Goal: Task Accomplishment & Management: Use online tool/utility

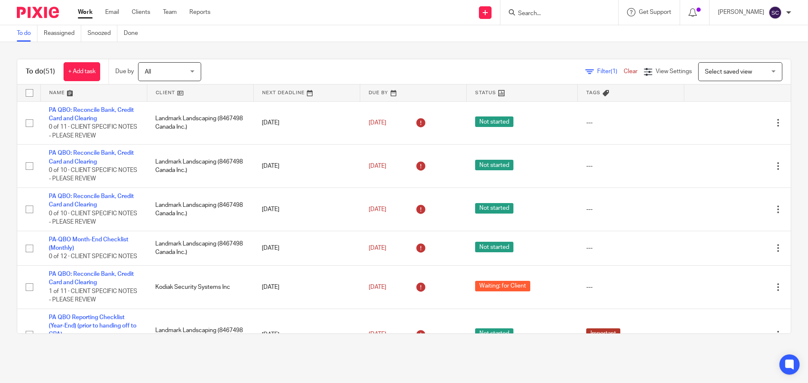
scroll to position [1862, 0]
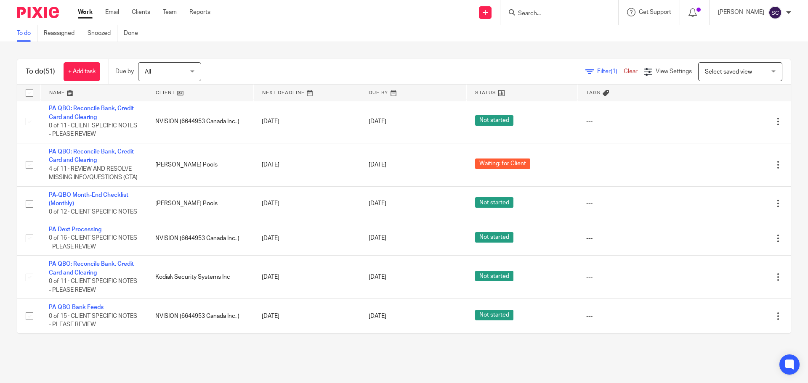
click at [538, 11] on input "Search" at bounding box center [555, 14] width 76 height 8
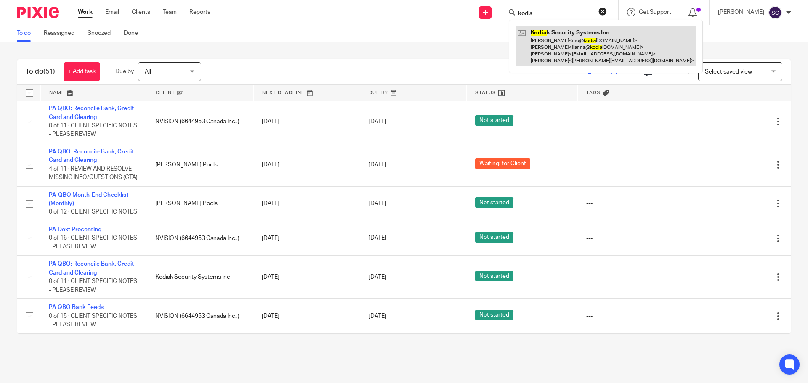
type input "kodia"
click at [553, 32] on link at bounding box center [606, 47] width 181 height 40
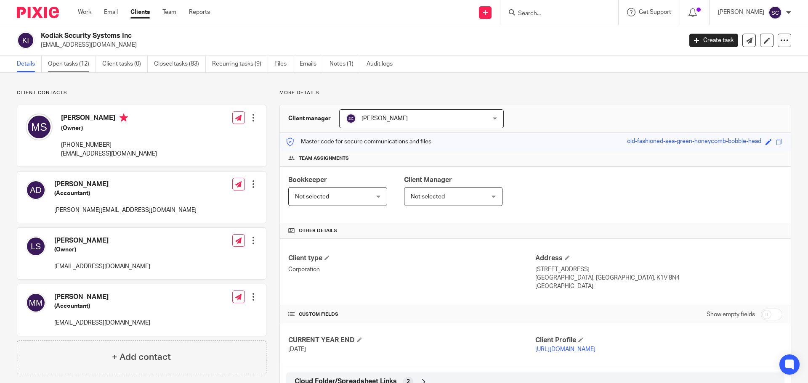
click at [66, 62] on link "Open tasks (12)" at bounding box center [72, 64] width 48 height 16
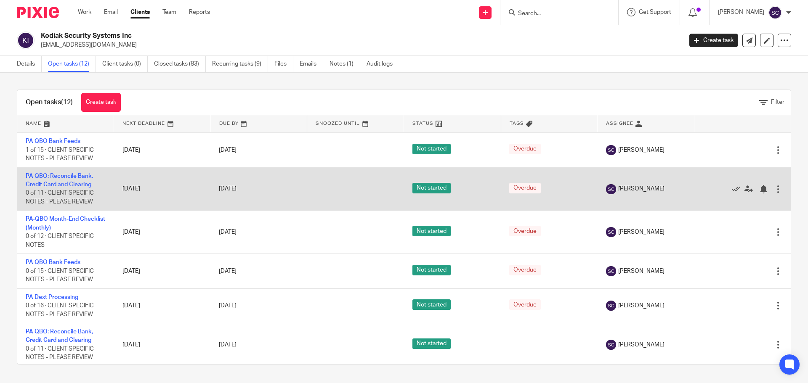
scroll to position [261, 0]
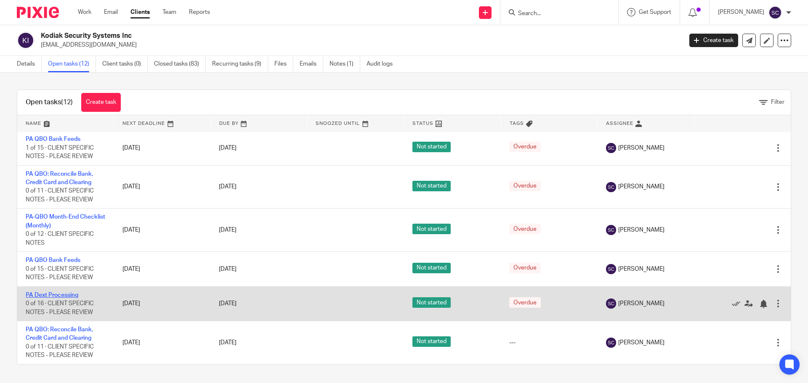
click at [50, 296] on link "PA Dext Processing" at bounding box center [52, 296] width 53 height 6
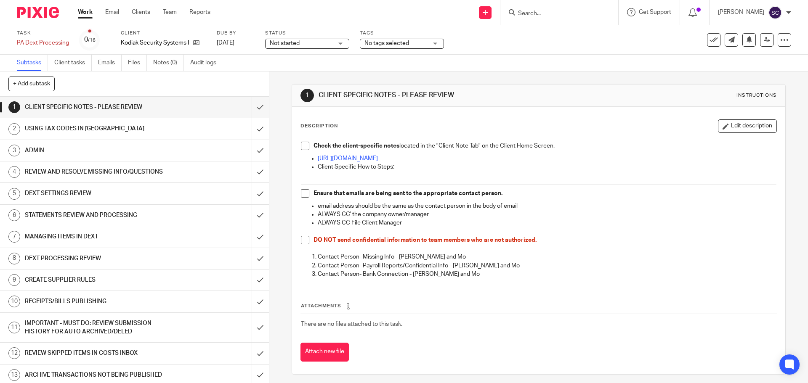
click at [301, 146] on span at bounding box center [305, 146] width 8 height 8
click at [302, 195] on span at bounding box center [305, 193] width 8 height 8
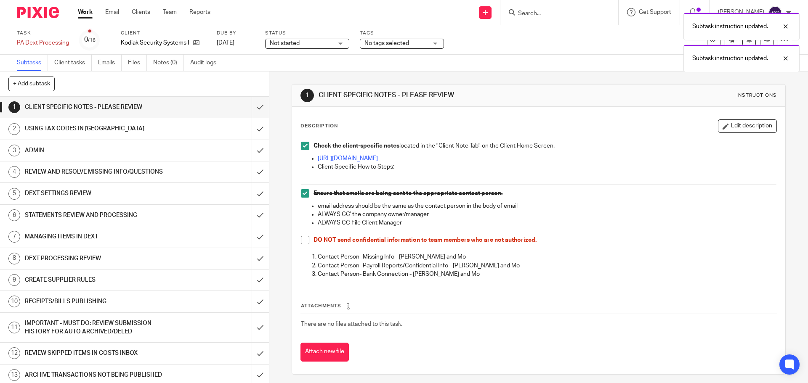
click at [303, 241] on span at bounding box center [305, 240] width 8 height 8
click at [253, 108] on input "submit" at bounding box center [134, 107] width 269 height 21
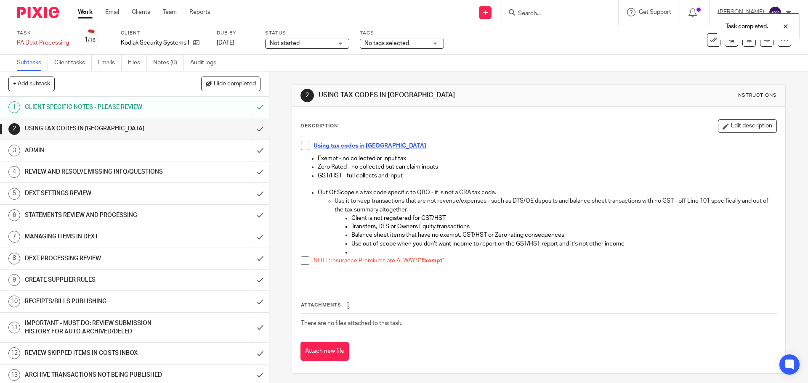
click at [305, 146] on span at bounding box center [305, 146] width 8 height 8
click at [303, 261] on span at bounding box center [305, 261] width 8 height 8
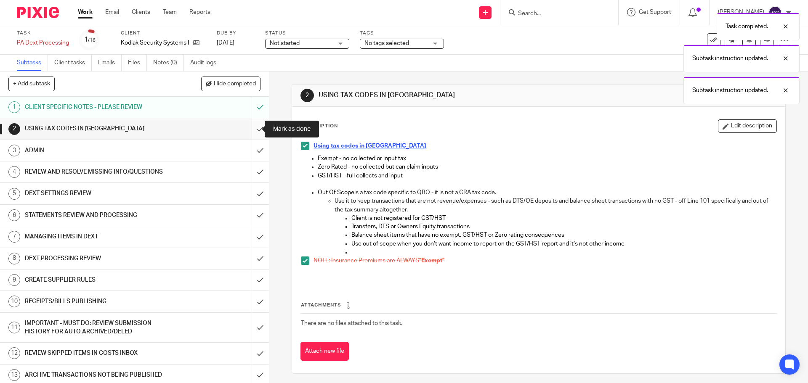
click at [251, 130] on input "submit" at bounding box center [134, 128] width 269 height 21
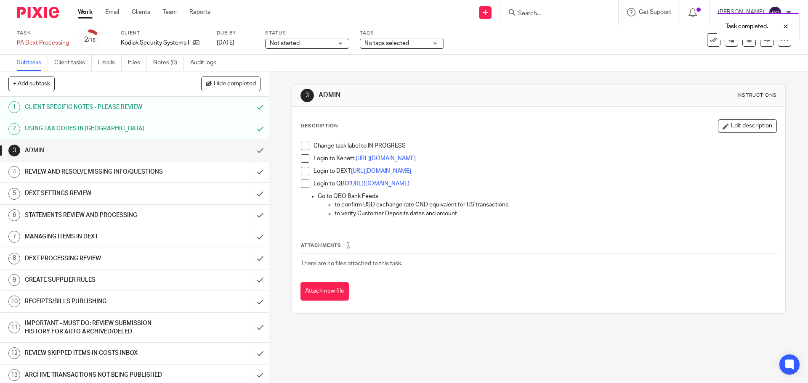
click at [302, 147] on span at bounding box center [305, 146] width 8 height 8
click at [303, 160] on span at bounding box center [305, 158] width 8 height 8
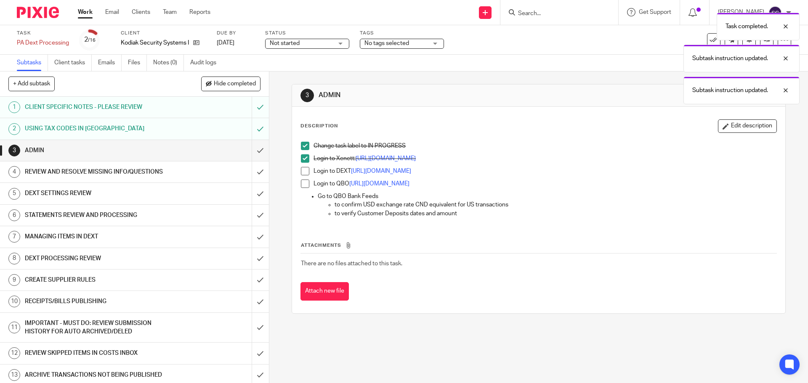
click at [303, 169] on span at bounding box center [305, 171] width 8 height 8
click at [304, 183] on span at bounding box center [305, 184] width 8 height 8
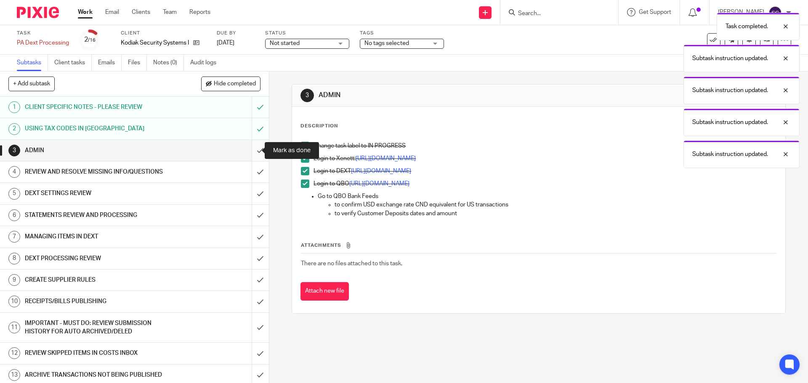
click at [252, 152] on input "submit" at bounding box center [134, 150] width 269 height 21
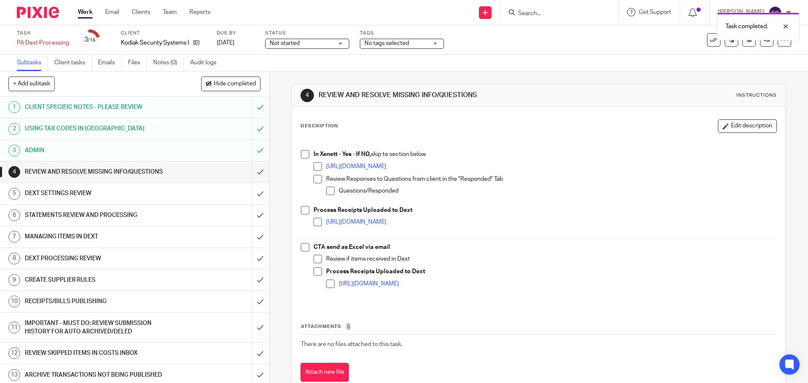
click at [303, 157] on span at bounding box center [305, 154] width 8 height 8
click at [302, 212] on span at bounding box center [305, 210] width 8 height 8
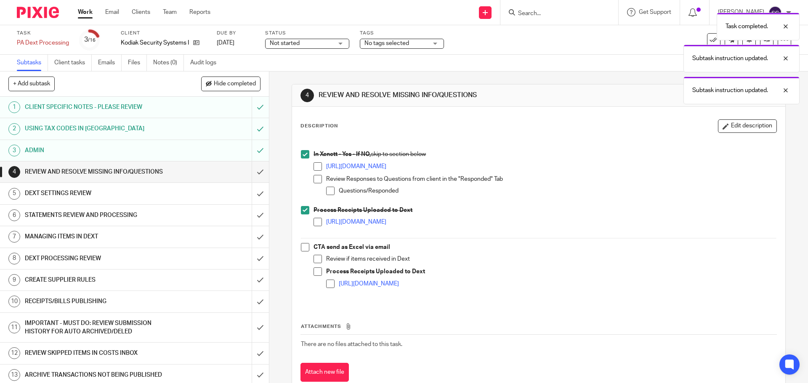
click at [302, 249] on span at bounding box center [305, 247] width 8 height 8
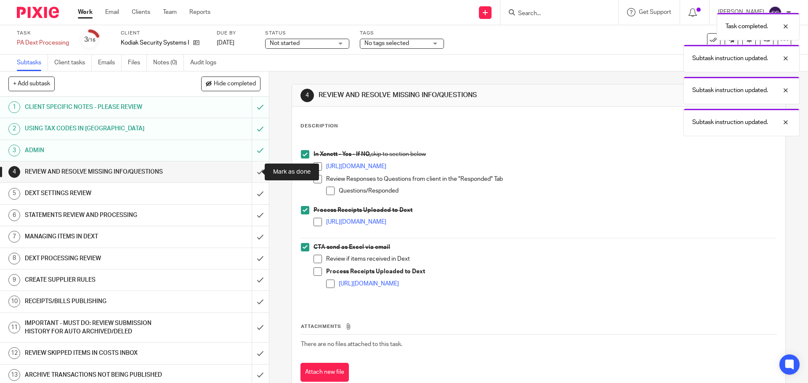
click at [250, 172] on input "submit" at bounding box center [134, 172] width 269 height 21
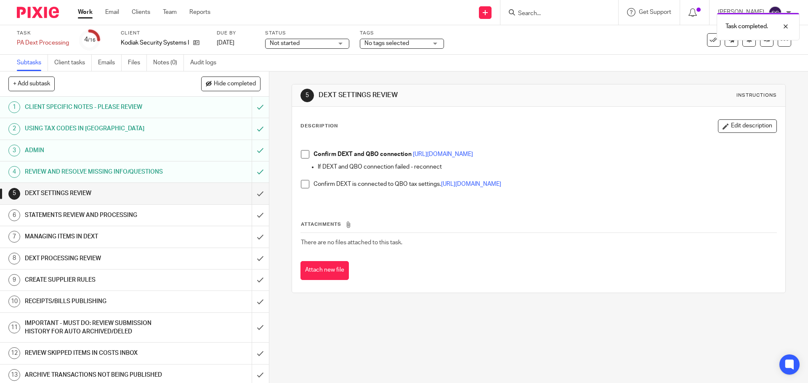
click at [303, 155] on span at bounding box center [305, 154] width 8 height 8
click at [302, 185] on span at bounding box center [305, 184] width 8 height 8
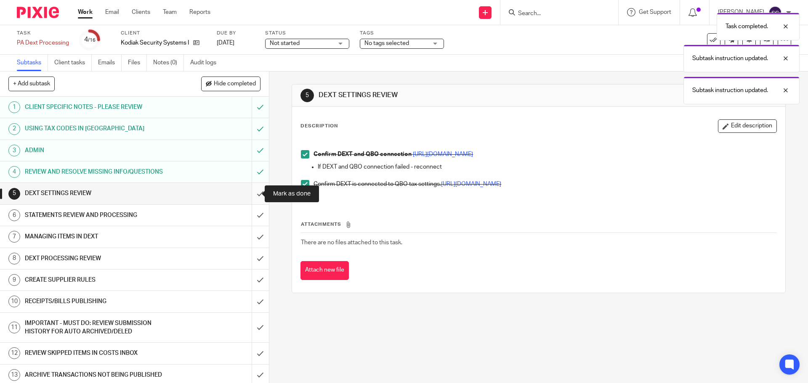
click at [253, 194] on input "submit" at bounding box center [134, 193] width 269 height 21
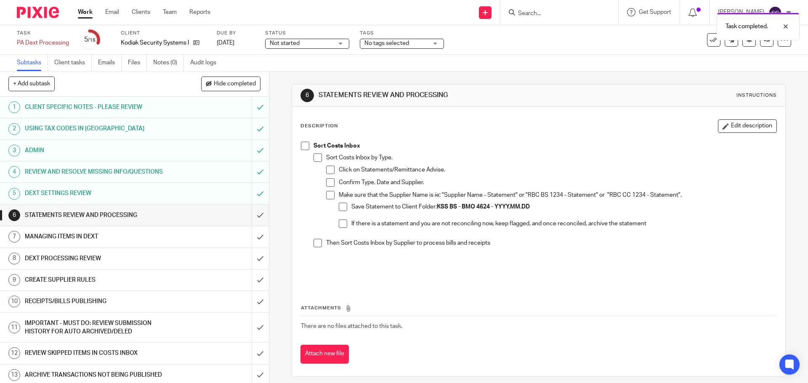
click at [301, 146] on span at bounding box center [305, 146] width 8 height 8
click at [250, 215] on input "submit" at bounding box center [134, 215] width 269 height 21
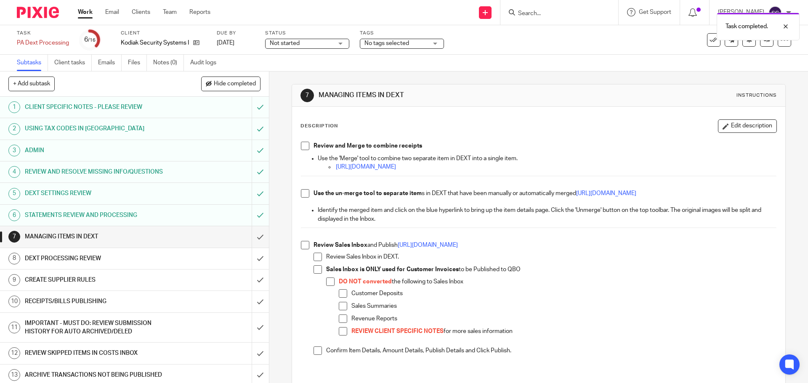
click at [304, 146] on span at bounding box center [305, 146] width 8 height 8
drag, startPoint x: 301, startPoint y: 195, endPoint x: 302, endPoint y: 237, distance: 41.3
click at [301, 196] on span at bounding box center [305, 193] width 8 height 8
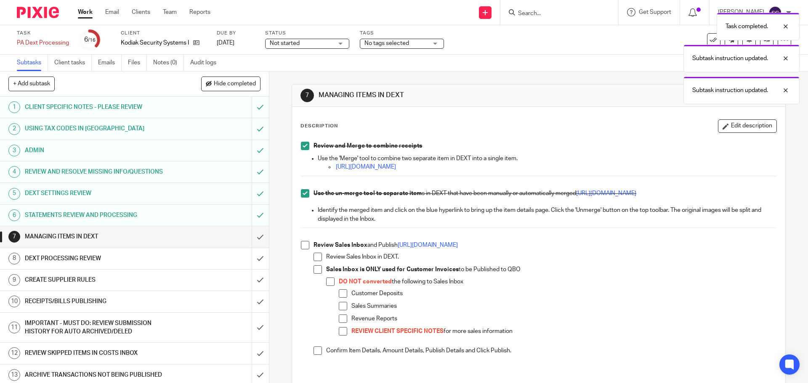
click at [303, 244] on span at bounding box center [305, 245] width 8 height 8
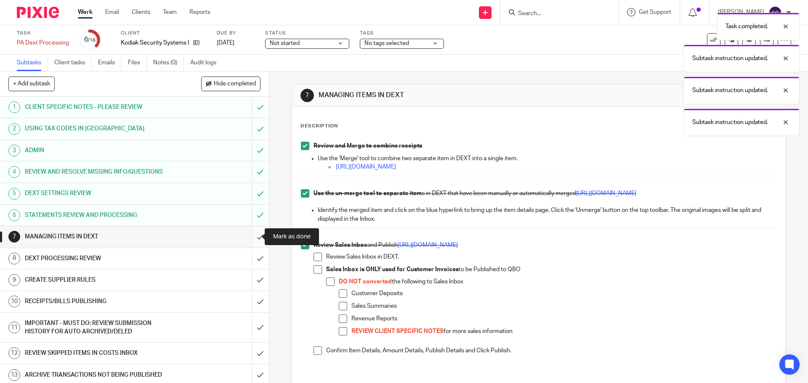
click at [248, 238] on input "submit" at bounding box center [134, 236] width 269 height 21
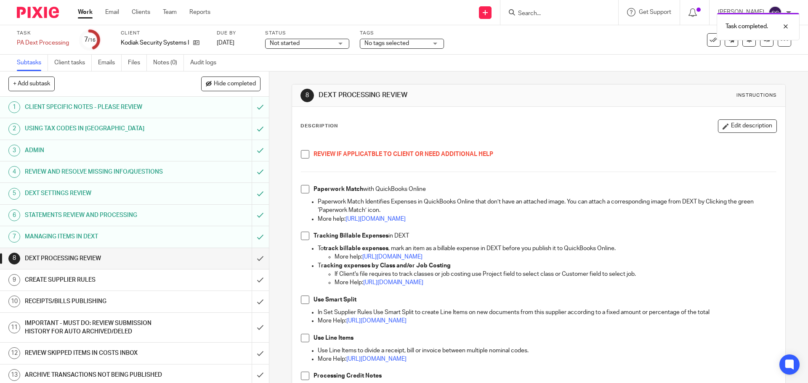
click at [301, 158] on span at bounding box center [305, 154] width 8 height 8
click at [302, 192] on span at bounding box center [305, 189] width 8 height 8
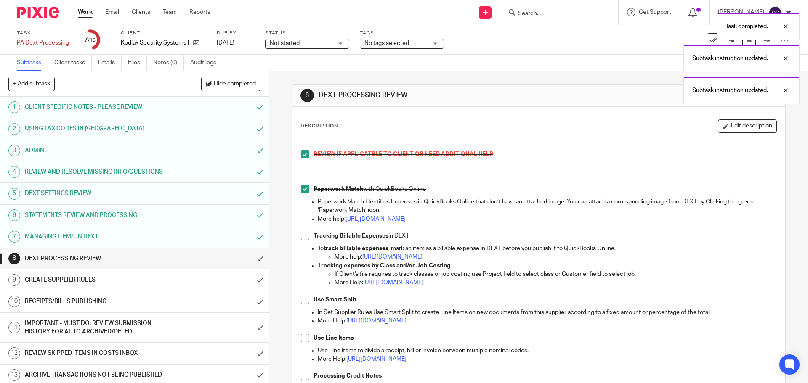
drag, startPoint x: 303, startPoint y: 236, endPoint x: 306, endPoint y: 275, distance: 39.6
click at [303, 236] on span at bounding box center [305, 236] width 8 height 8
click at [303, 303] on span at bounding box center [305, 300] width 8 height 8
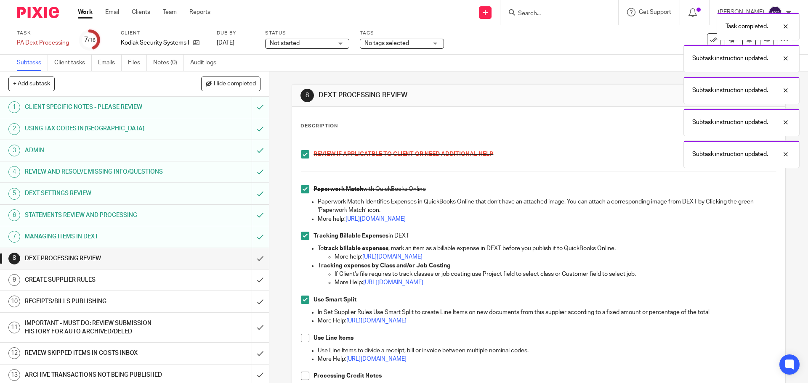
click at [306, 335] on span at bounding box center [305, 338] width 8 height 8
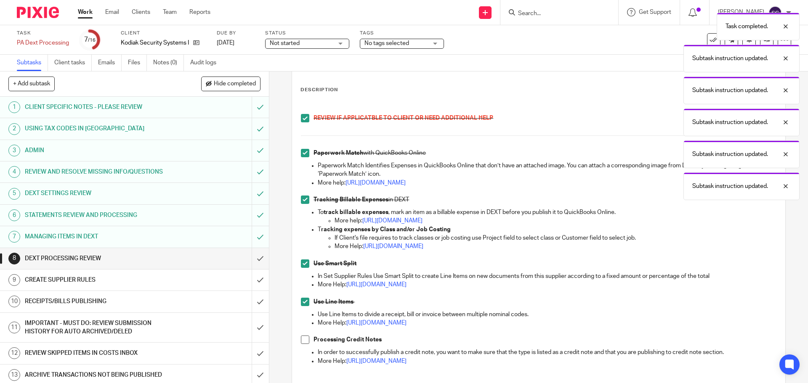
scroll to position [144, 0]
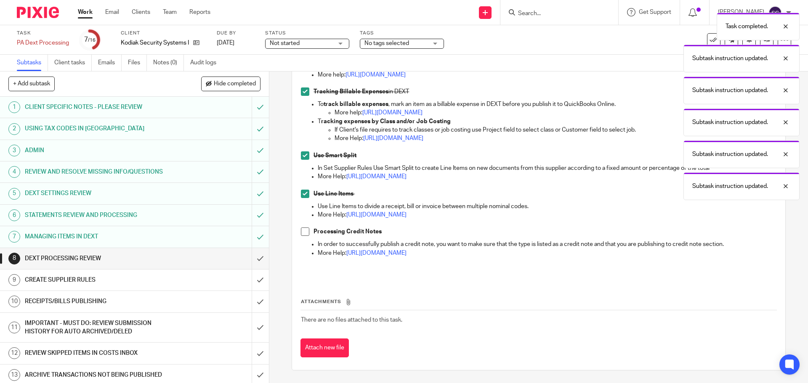
click at [306, 235] on span at bounding box center [305, 232] width 8 height 8
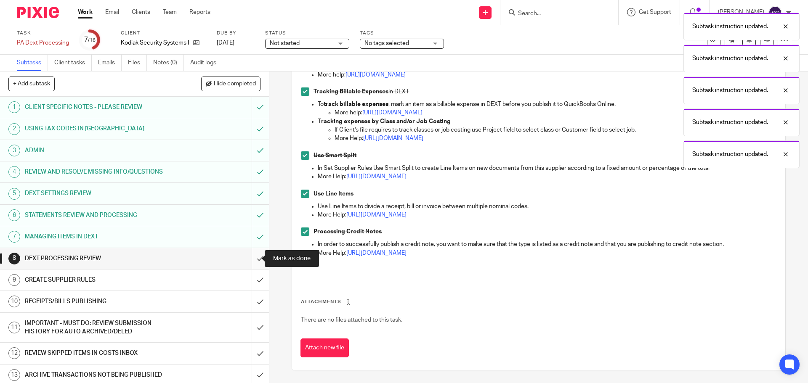
click at [248, 259] on input "submit" at bounding box center [134, 258] width 269 height 21
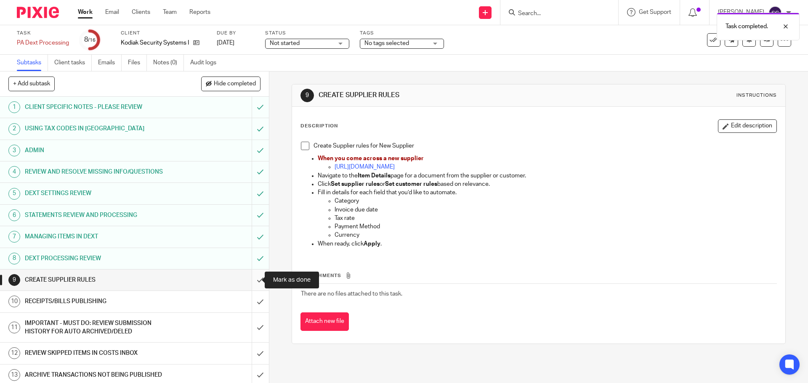
click at [252, 281] on input "submit" at bounding box center [134, 280] width 269 height 21
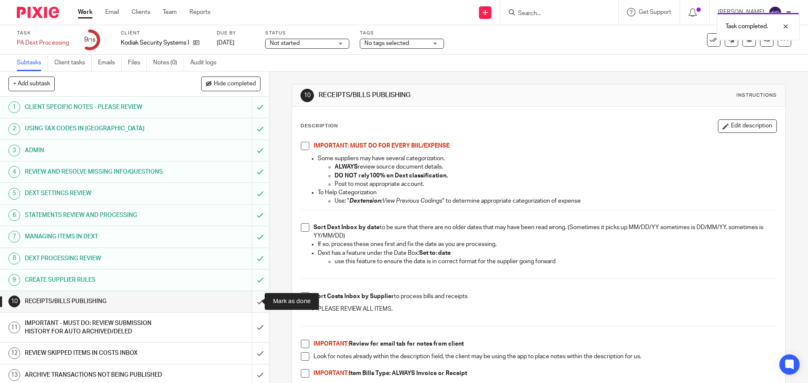
click at [250, 305] on input "submit" at bounding box center [134, 301] width 269 height 21
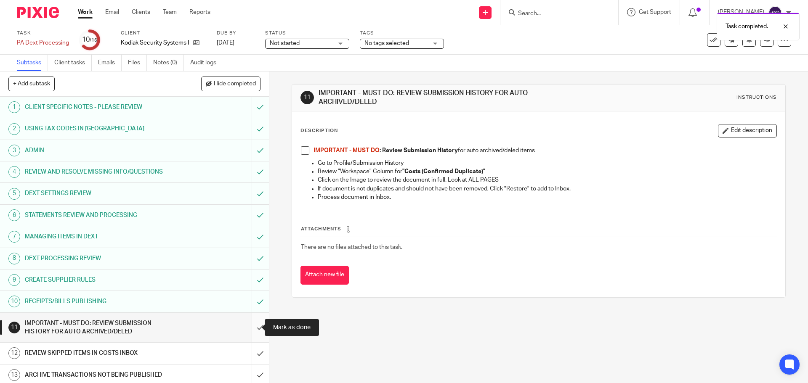
click at [251, 328] on input "submit" at bounding box center [134, 328] width 269 height 30
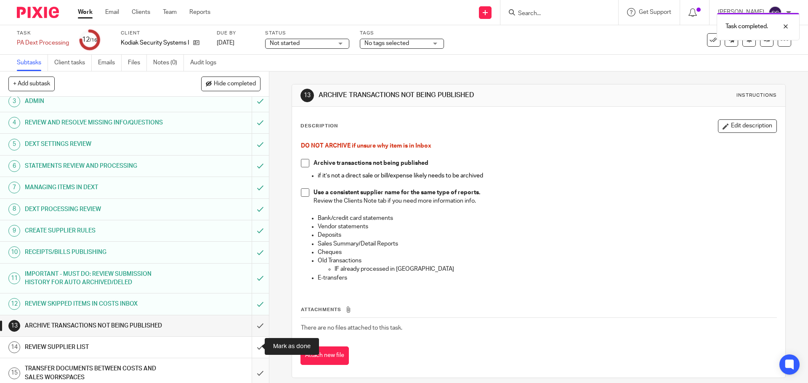
scroll to position [76, 0]
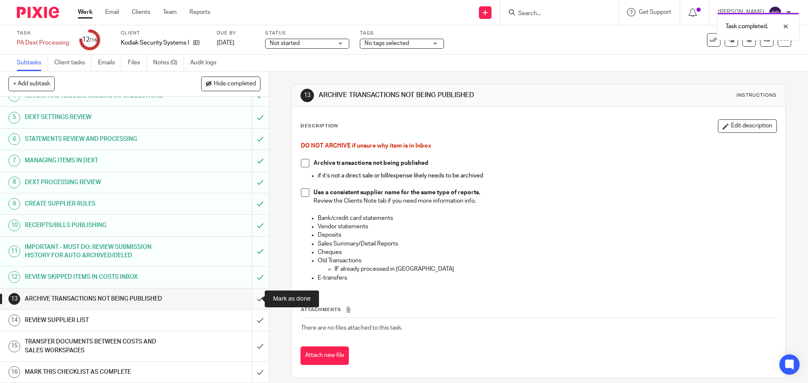
click at [250, 301] on input "submit" at bounding box center [134, 299] width 269 height 21
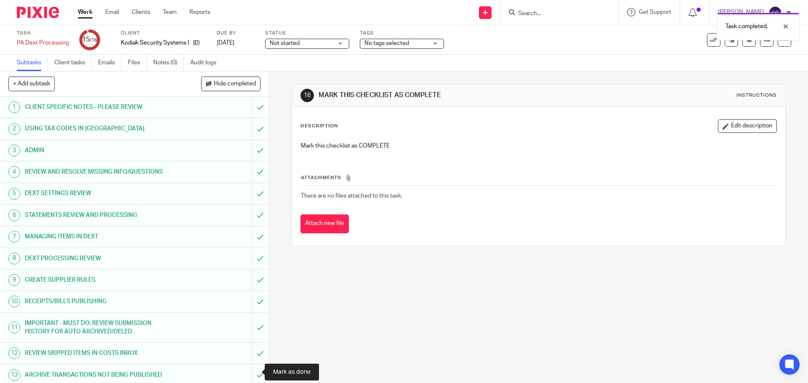
scroll to position [76, 0]
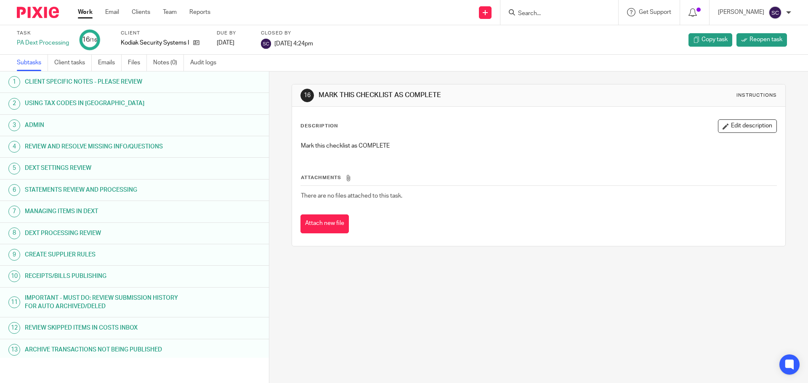
click at [83, 15] on link "Work" at bounding box center [85, 12] width 15 height 8
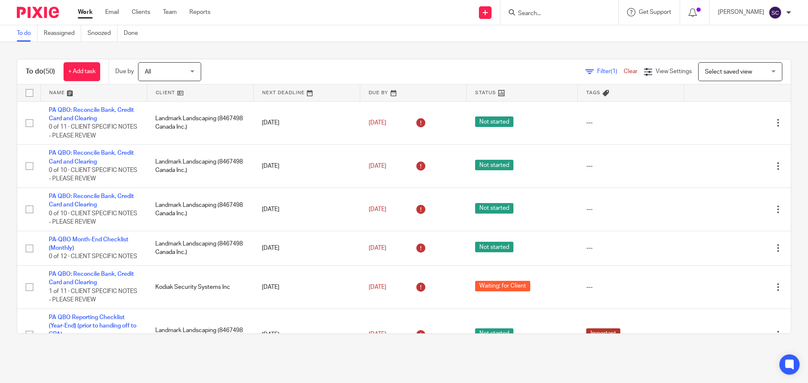
click at [533, 14] on input "Search" at bounding box center [555, 14] width 76 height 8
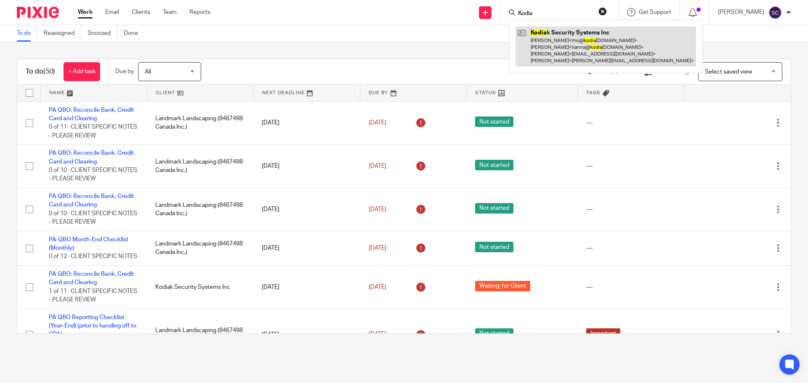
type input "Kodia"
click at [549, 30] on link at bounding box center [606, 47] width 181 height 40
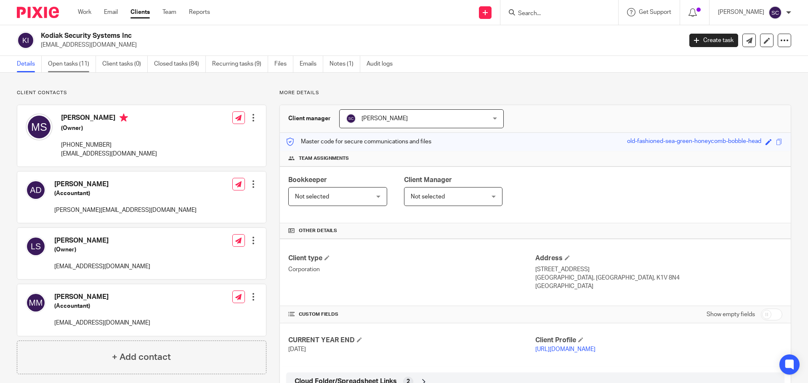
click at [61, 64] on link "Open tasks (11)" at bounding box center [72, 64] width 48 height 16
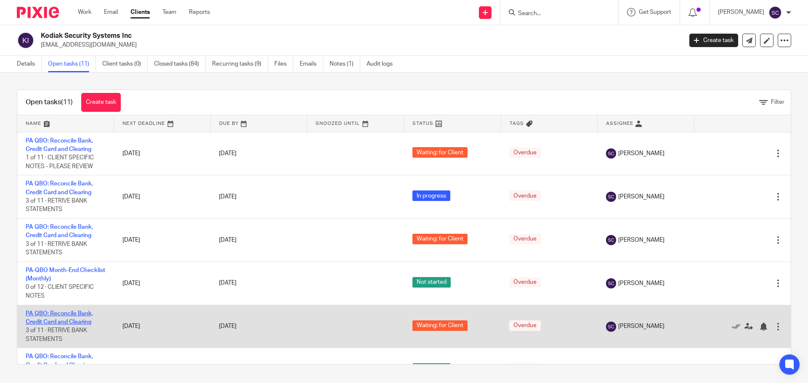
scroll to position [84, 0]
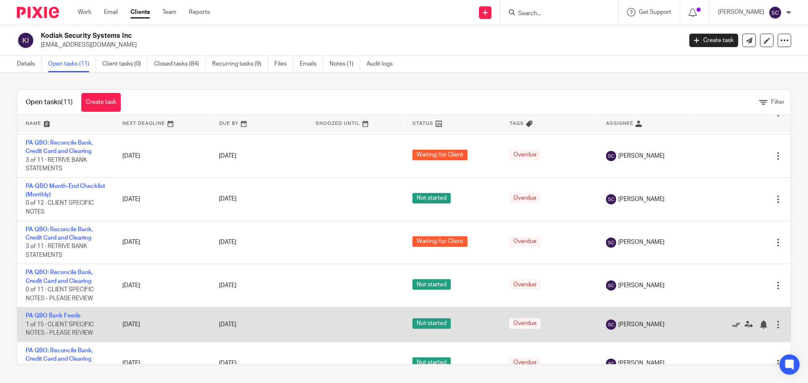
click at [732, 325] on icon at bounding box center [736, 325] width 8 height 8
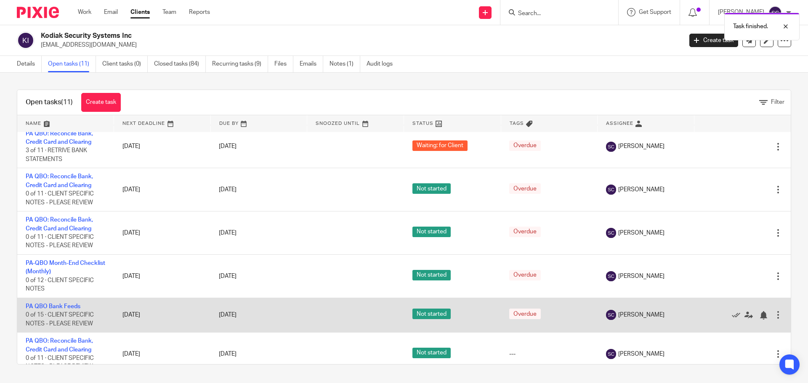
scroll to position [192, 0]
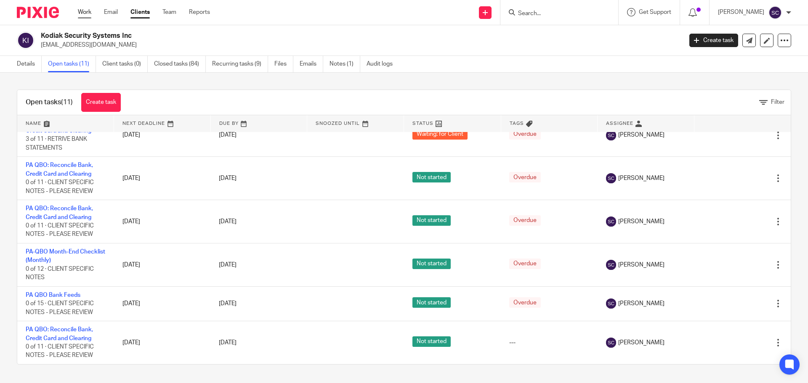
click at [90, 13] on link "Work" at bounding box center [84, 12] width 13 height 8
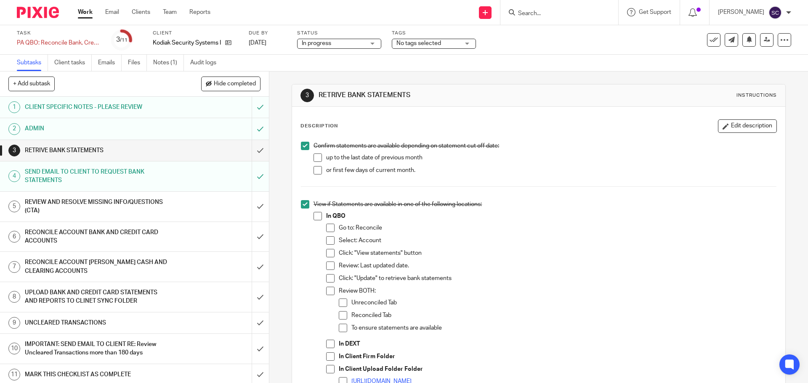
click at [373, 42] on div "In progress In progress" at bounding box center [339, 44] width 84 height 10
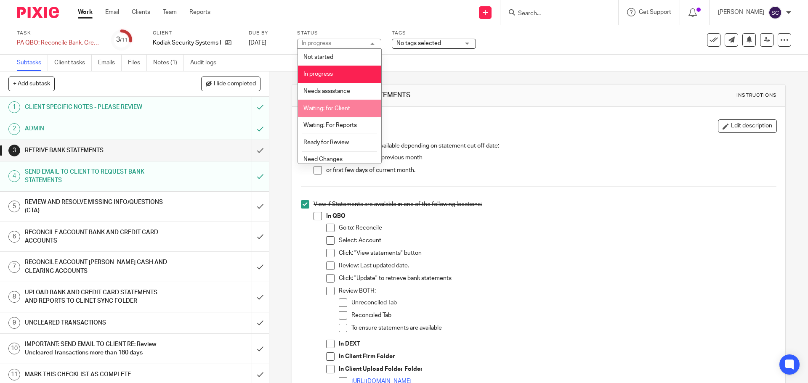
click at [347, 110] on span "Waiting: for Client" at bounding box center [326, 109] width 47 height 6
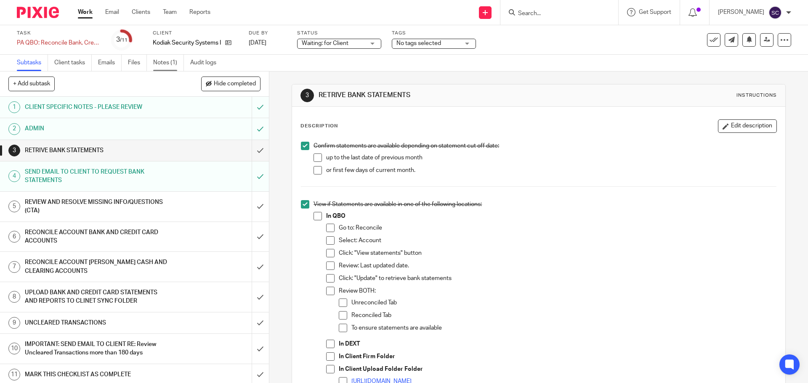
click at [158, 63] on link "Notes (1)" at bounding box center [168, 63] width 31 height 16
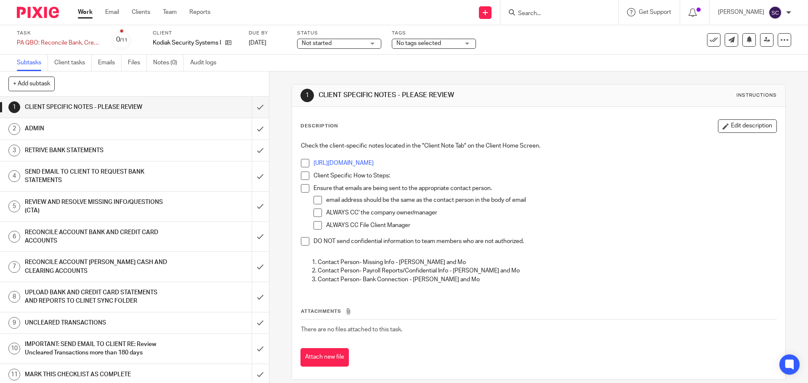
click at [373, 44] on div "Not started Not started" at bounding box center [339, 44] width 84 height 10
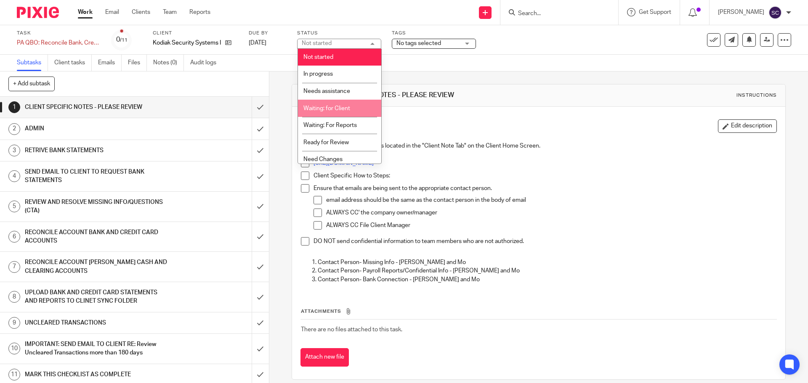
click at [327, 112] on li "Waiting: for Client" at bounding box center [339, 108] width 83 height 17
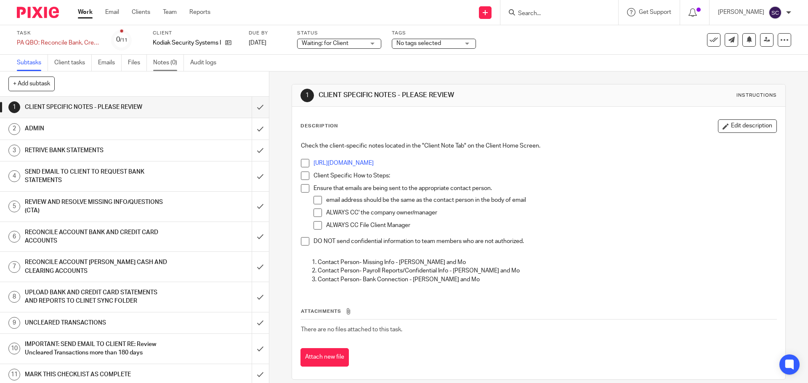
click at [163, 65] on link "Notes (0)" at bounding box center [168, 63] width 31 height 16
click at [375, 44] on div "Not started Not started" at bounding box center [339, 44] width 84 height 10
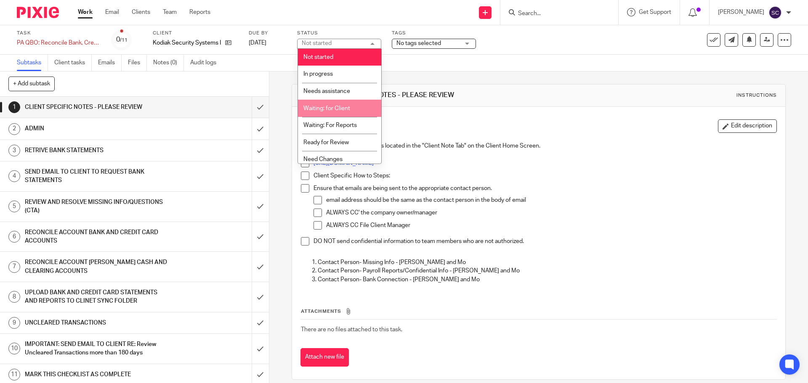
click at [325, 109] on span "Waiting: for Client" at bounding box center [326, 109] width 47 height 6
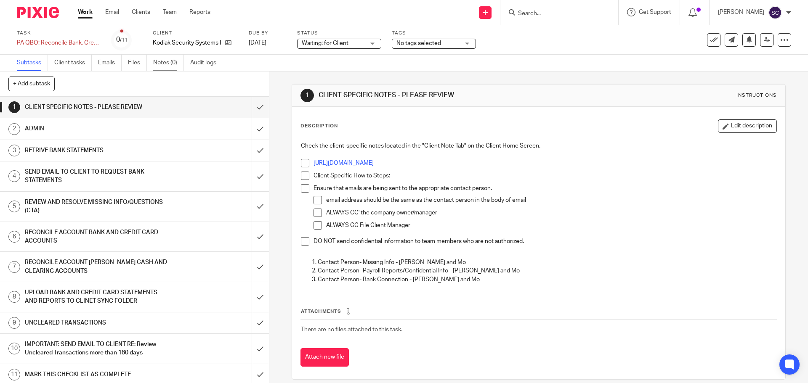
click at [164, 64] on link "Notes (0)" at bounding box center [168, 63] width 31 height 16
click at [251, 105] on input "submit" at bounding box center [134, 107] width 269 height 21
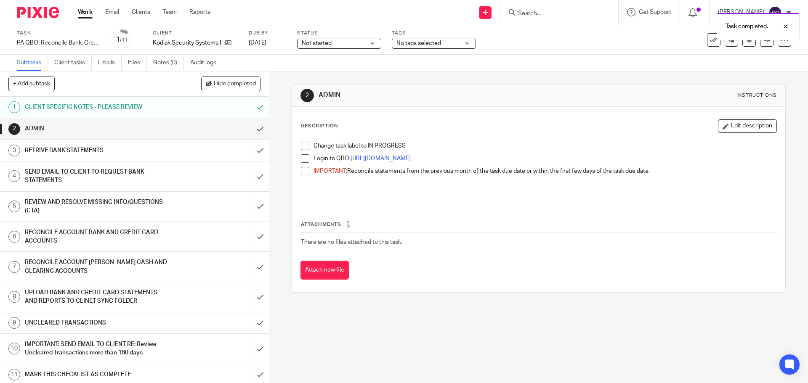
click at [303, 145] on span at bounding box center [305, 146] width 8 height 8
click at [301, 157] on span at bounding box center [305, 158] width 8 height 8
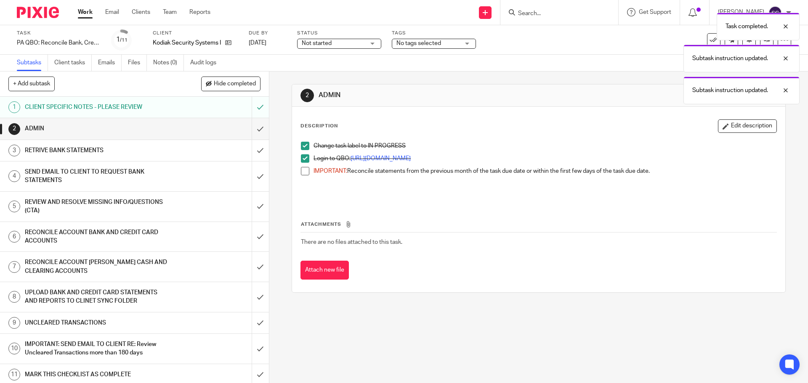
click at [301, 172] on span at bounding box center [305, 171] width 8 height 8
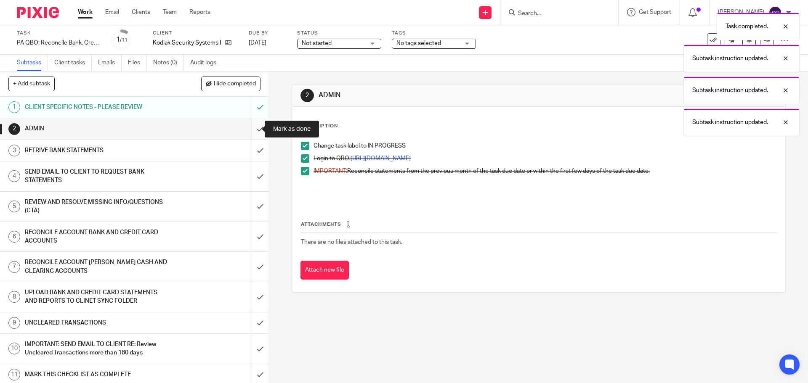
click at [250, 128] on input "submit" at bounding box center [134, 128] width 269 height 21
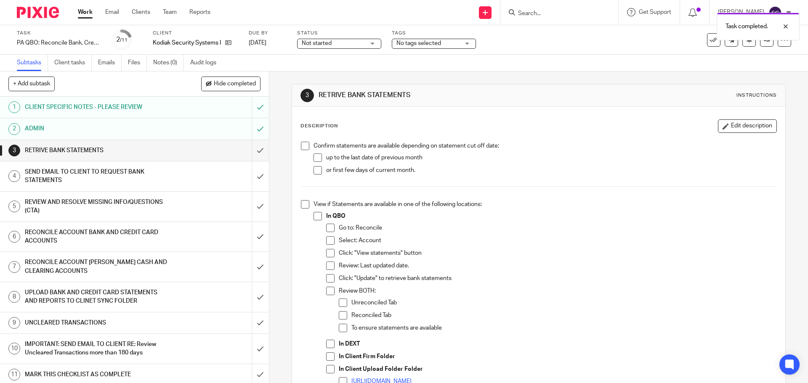
click at [303, 147] on span at bounding box center [305, 146] width 8 height 8
click at [301, 205] on span at bounding box center [305, 204] width 8 height 8
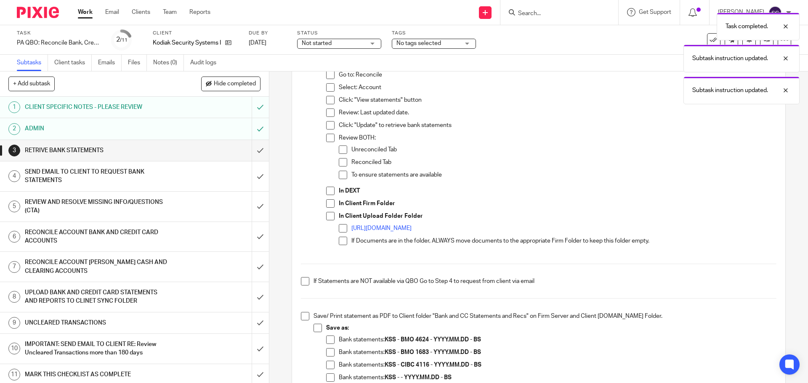
scroll to position [168, 0]
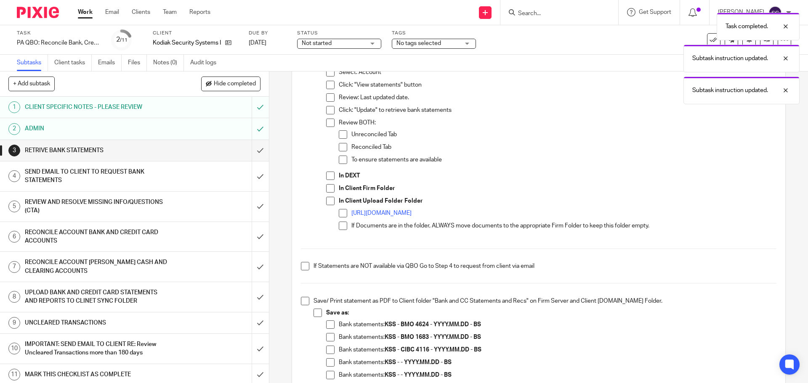
click at [301, 267] on span at bounding box center [305, 266] width 8 height 8
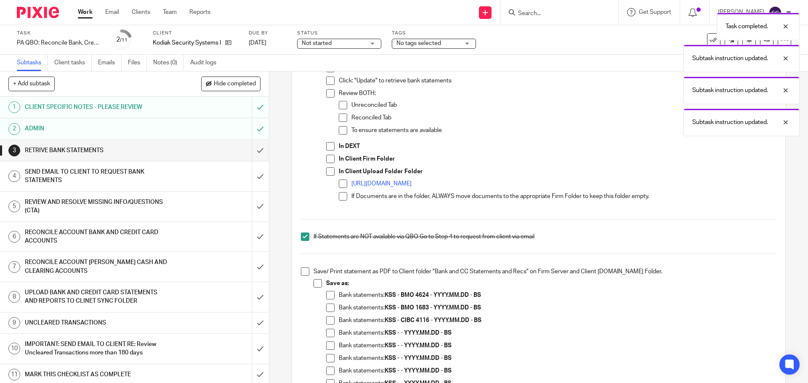
scroll to position [253, 0]
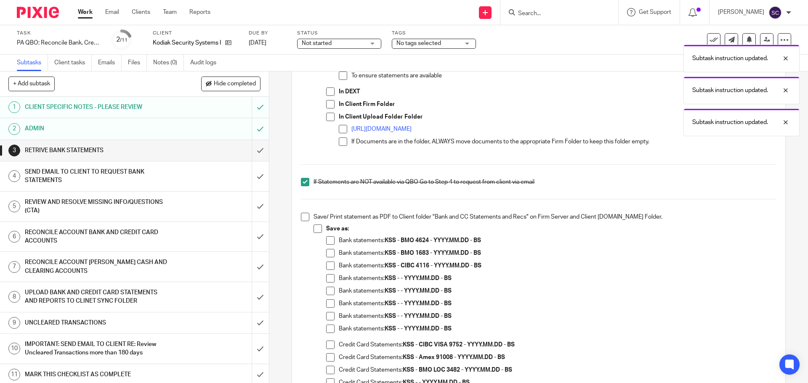
click at [303, 220] on span at bounding box center [305, 217] width 8 height 8
click at [86, 172] on h1 "SEND EMAIL TO CLIENT TO REQUEST BANK STATEMENTS" at bounding box center [98, 176] width 146 height 21
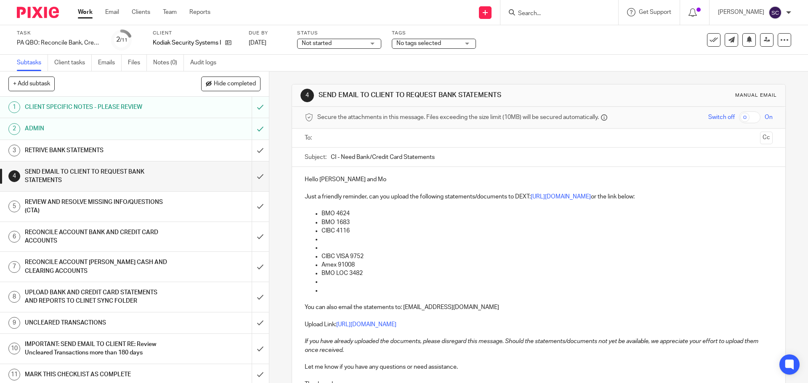
click at [356, 213] on p "BMO 4624" at bounding box center [547, 214] width 451 height 8
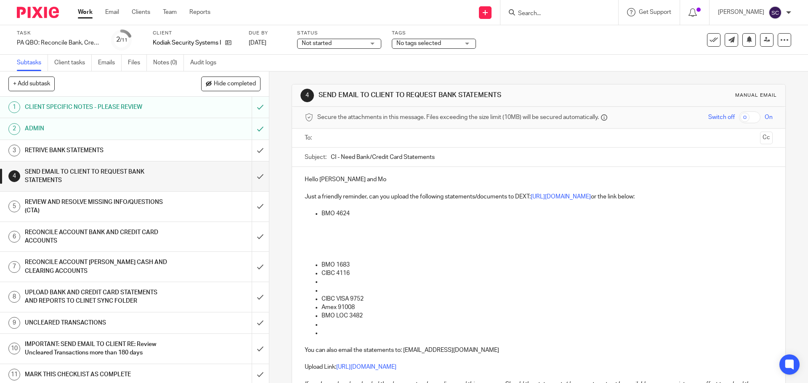
click at [354, 213] on p "BMO 4624" at bounding box center [547, 214] width 451 height 8
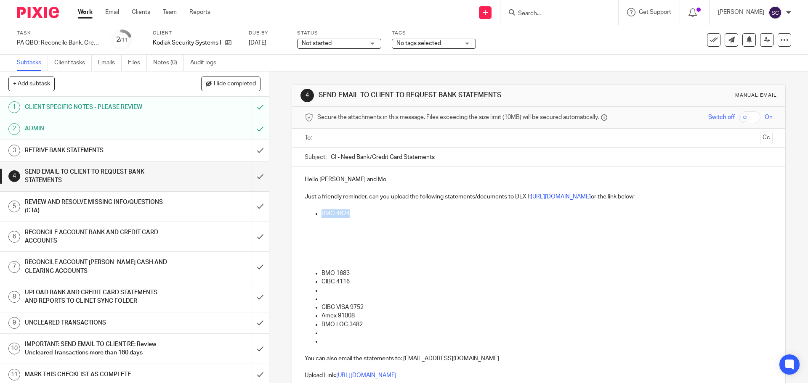
drag, startPoint x: 320, startPoint y: 213, endPoint x: 349, endPoint y: 213, distance: 28.6
click at [349, 213] on p "BMO 4624" at bounding box center [547, 214] width 451 height 8
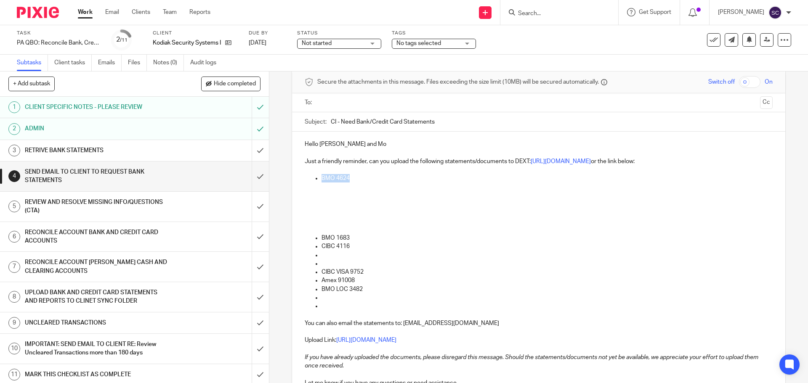
scroll to position [126, 0]
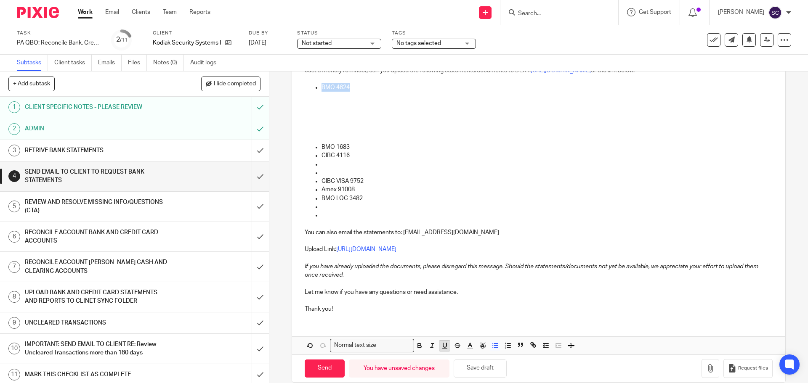
click at [444, 346] on icon "button" at bounding box center [444, 345] width 3 height 4
click at [322, 98] on p at bounding box center [547, 96] width 451 height 8
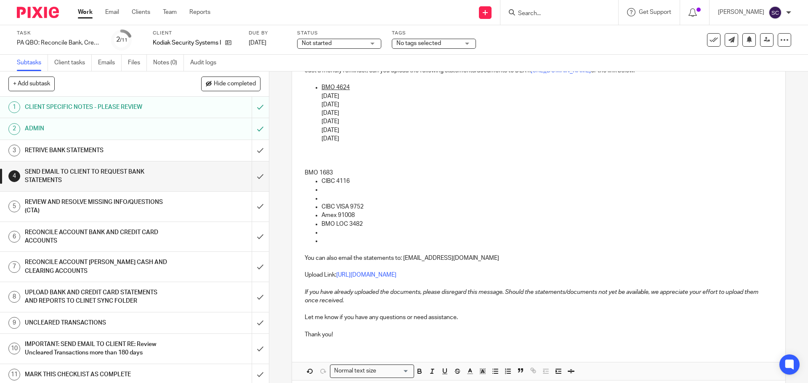
click at [357, 137] on p "07/31/2025" at bounding box center [547, 139] width 451 height 8
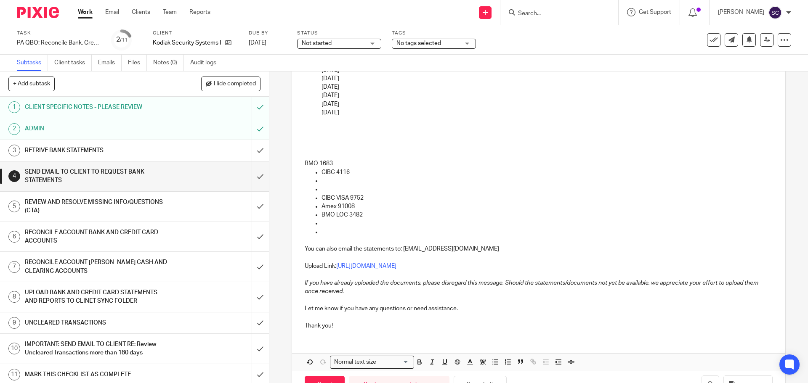
scroll to position [181, 0]
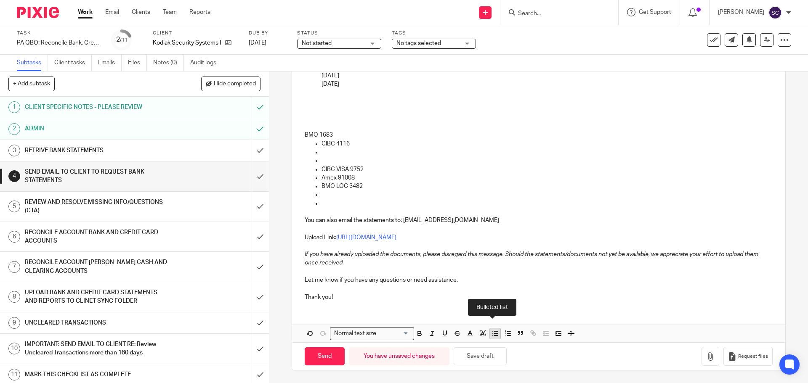
click at [492, 333] on icon "button" at bounding box center [496, 334] width 8 height 8
click at [353, 136] on p "BMO 1683" at bounding box center [547, 135] width 451 height 8
drag, startPoint x: 320, startPoint y: 118, endPoint x: 348, endPoint y: 114, distance: 28.5
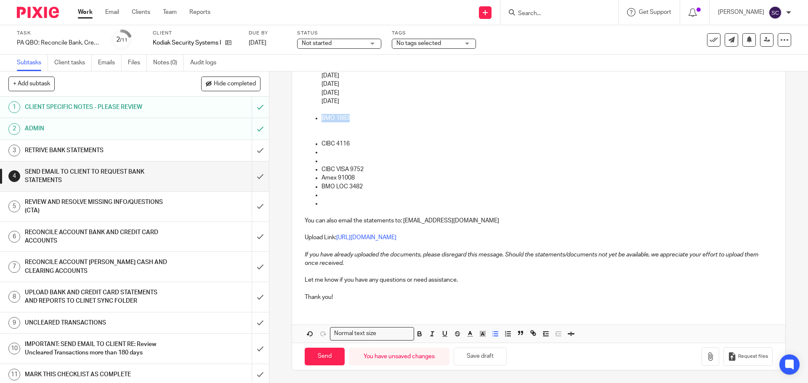
click at [348, 114] on p "BMO 1683" at bounding box center [547, 118] width 451 height 8
click at [442, 332] on icon "button" at bounding box center [445, 334] width 8 height 8
click at [416, 333] on icon "button" at bounding box center [420, 334] width 8 height 8
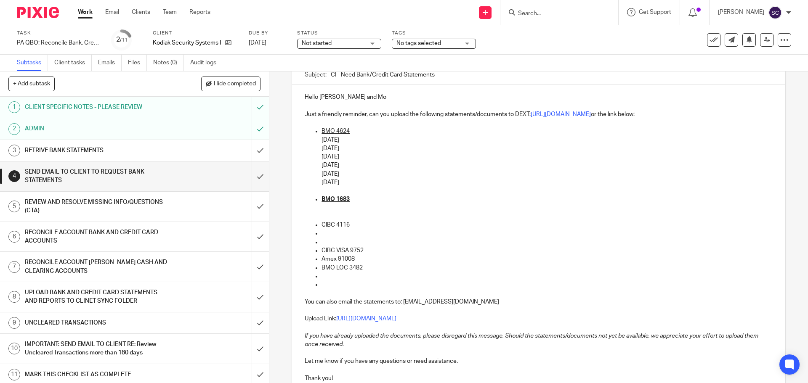
scroll to position [80, 0]
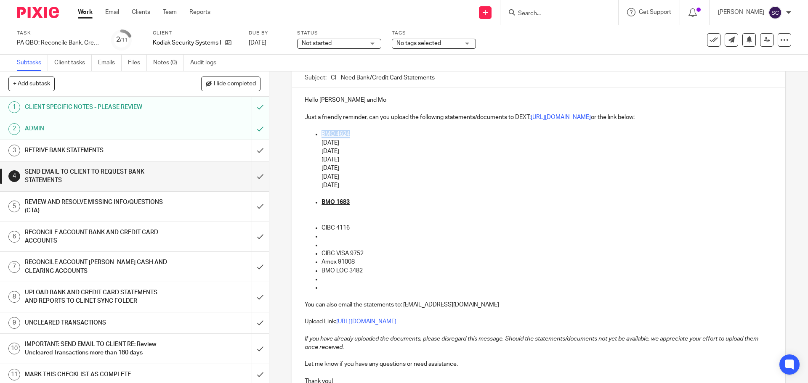
drag, startPoint x: 320, startPoint y: 134, endPoint x: 348, endPoint y: 133, distance: 27.8
click at [348, 133] on p "BMO 4624" at bounding box center [547, 134] width 451 height 8
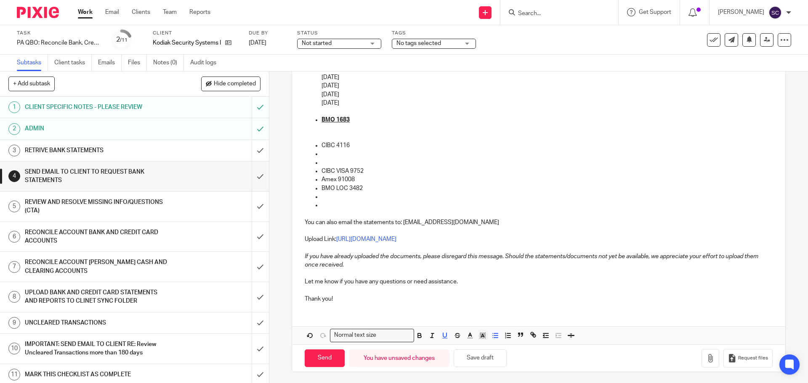
scroll to position [164, 0]
click at [418, 335] on icon "button" at bounding box center [420, 334] width 8 height 8
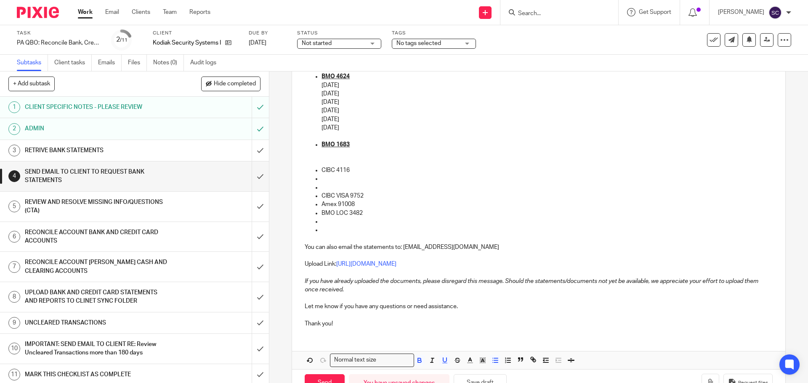
click at [323, 152] on p at bounding box center [539, 153] width 468 height 8
click at [356, 144] on p "BMO 1683" at bounding box center [547, 145] width 451 height 8
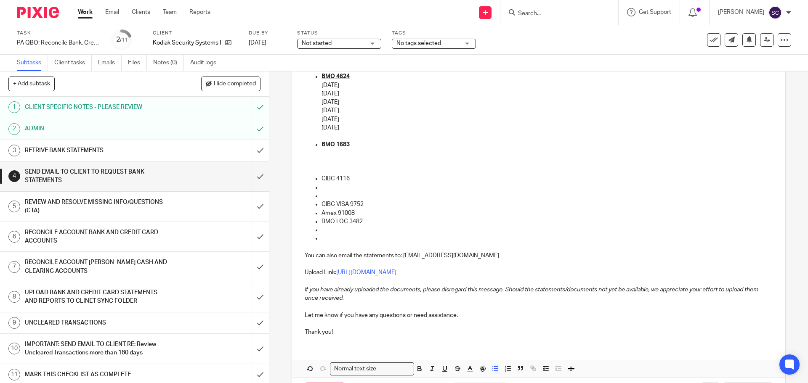
click at [322, 152] on p at bounding box center [547, 153] width 451 height 8
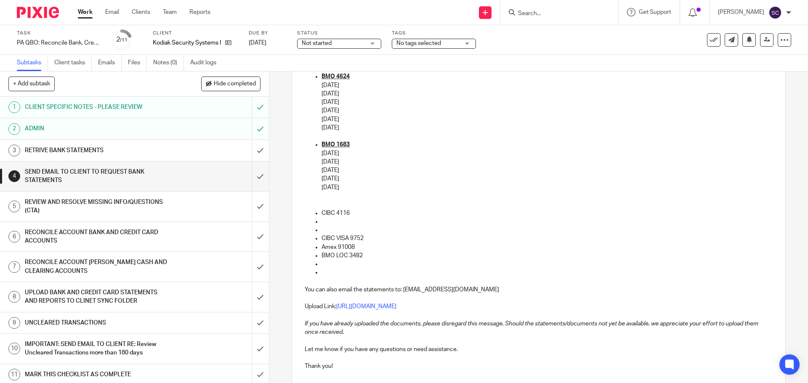
click at [354, 190] on p "07/31/2025" at bounding box center [547, 188] width 451 height 8
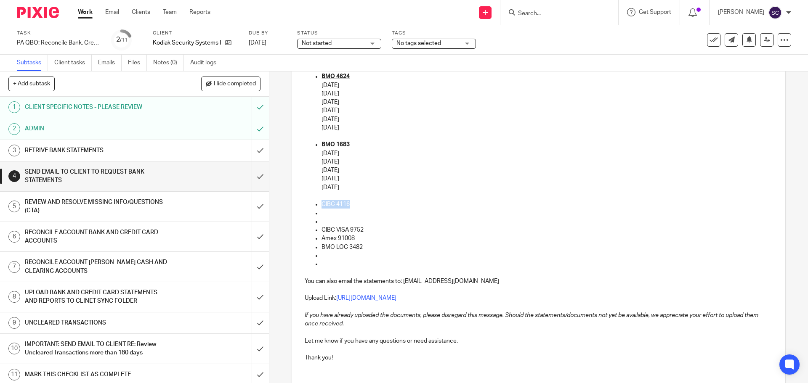
drag, startPoint x: 319, startPoint y: 203, endPoint x: 349, endPoint y: 204, distance: 29.9
click at [349, 204] on ul "CIBC 4116 CIBC VISA 9752 Amex 91008 BMO LOC 3482" at bounding box center [539, 234] width 468 height 68
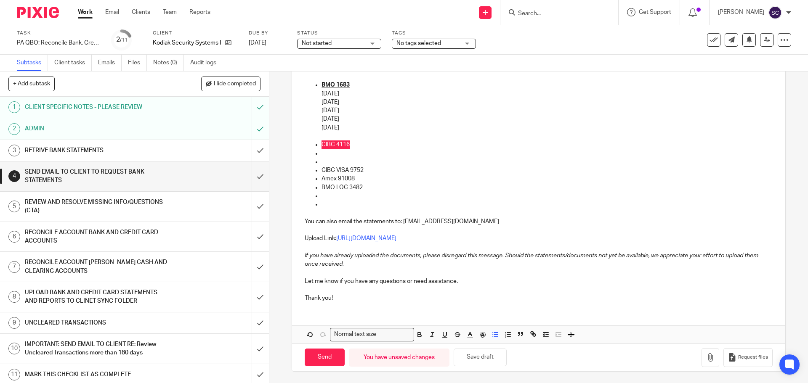
scroll to position [198, 0]
click at [418, 335] on icon "button" at bounding box center [420, 334] width 8 height 8
click at [443, 333] on icon "button" at bounding box center [445, 334] width 8 height 8
click at [356, 141] on p "CIBC 4116" at bounding box center [547, 143] width 451 height 8
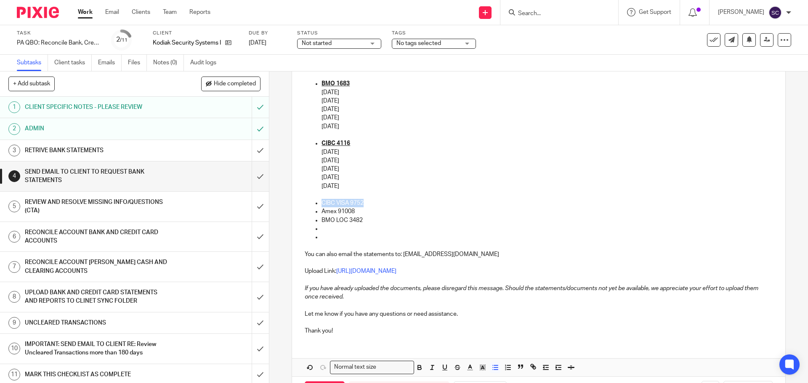
drag, startPoint x: 321, startPoint y: 202, endPoint x: 364, endPoint y: 203, distance: 42.9
click at [364, 203] on p "CIBC VISA 9752" at bounding box center [547, 203] width 451 height 8
click at [418, 370] on icon "button" at bounding box center [419, 369] width 3 height 2
click at [443, 365] on icon "button" at bounding box center [445, 368] width 8 height 8
click at [362, 201] on u "CIBC VISA 9752" at bounding box center [344, 203] width 44 height 6
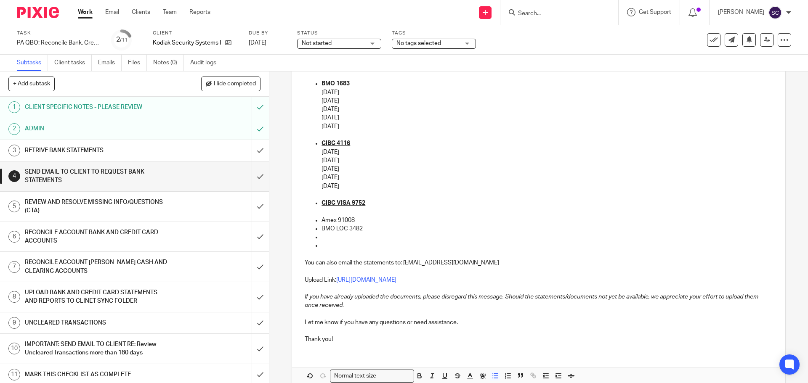
click at [370, 202] on p "CIBC VISA 9752" at bounding box center [547, 203] width 451 height 8
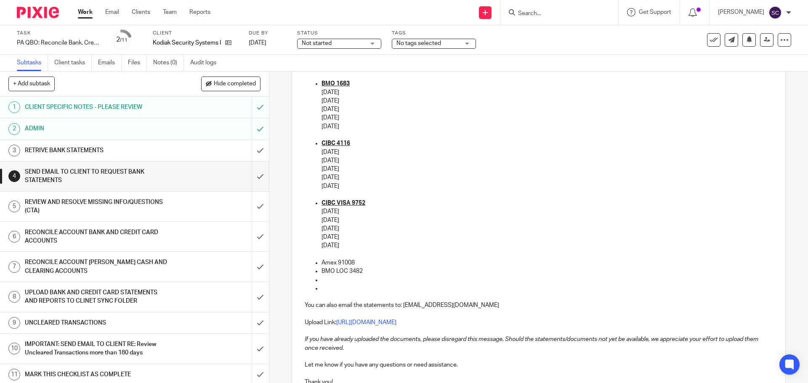
click at [360, 260] on p "Amex 91008" at bounding box center [547, 263] width 451 height 8
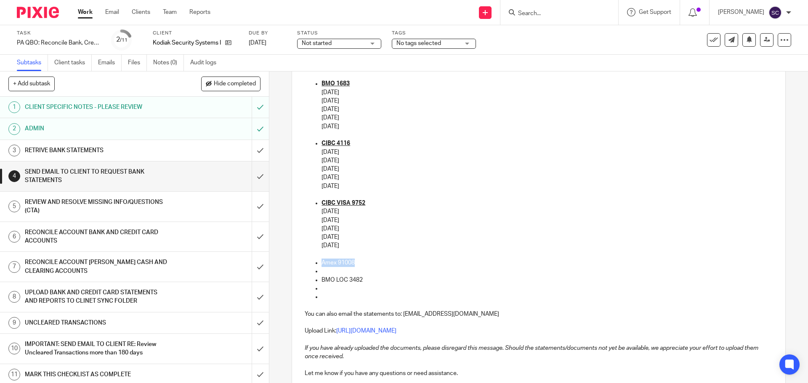
drag, startPoint x: 321, startPoint y: 261, endPoint x: 354, endPoint y: 266, distance: 34.1
click at [354, 266] on p "Amex 91008" at bounding box center [547, 263] width 451 height 8
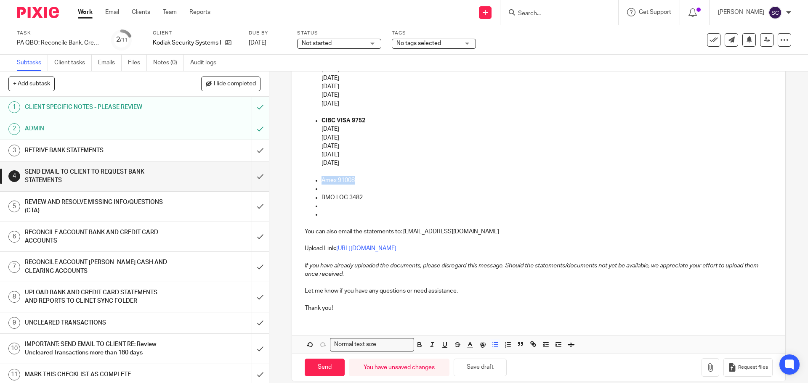
scroll to position [282, 0]
click at [416, 342] on icon "button" at bounding box center [420, 344] width 8 height 8
click at [445, 346] on icon "button" at bounding box center [445, 344] width 8 height 8
click at [359, 181] on p "Amex 91008" at bounding box center [547, 179] width 451 height 8
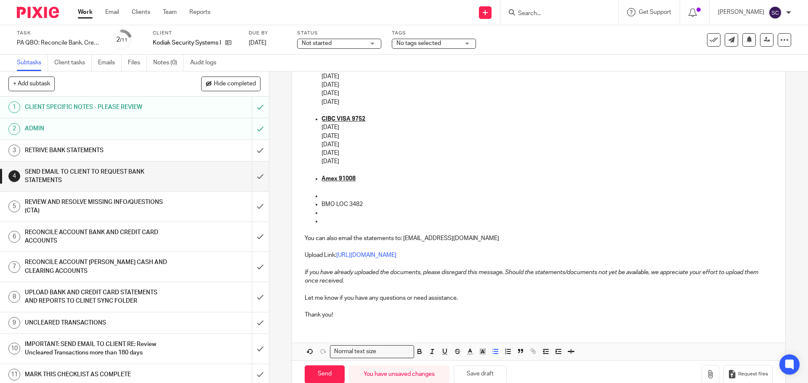
click at [323, 186] on p at bounding box center [547, 187] width 451 height 8
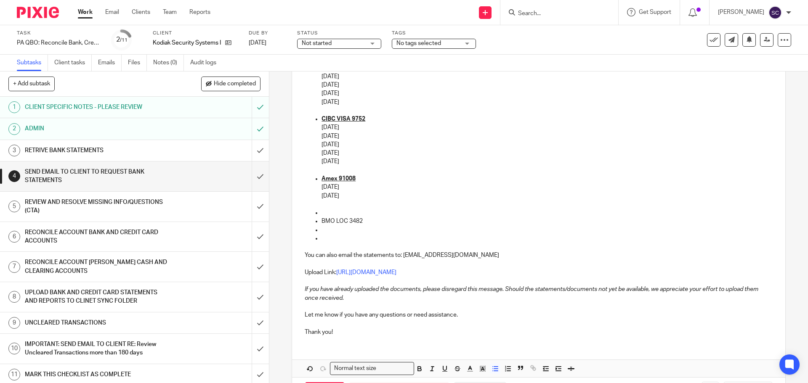
click at [357, 194] on p "08/13/2025" at bounding box center [547, 196] width 451 height 8
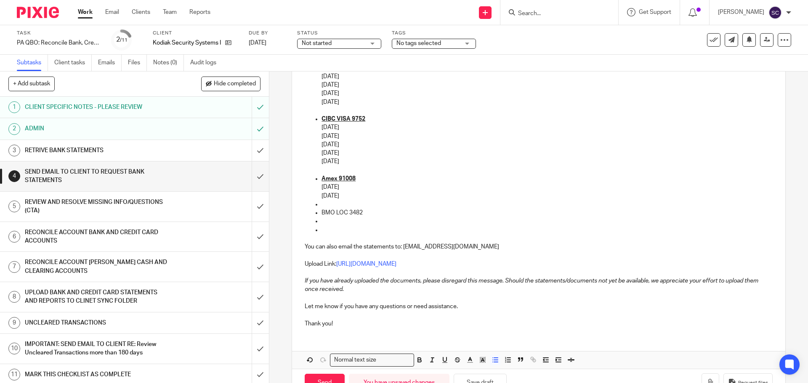
click at [333, 202] on p at bounding box center [547, 204] width 451 height 8
drag, startPoint x: 320, startPoint y: 212, endPoint x: 361, endPoint y: 218, distance: 41.2
click at [361, 218] on ul "CIBC 4116 03/31/2025 04/30/2025 05/31/2025 06/30/2025 07/31/2025 CIBC VISA 9752…" at bounding box center [539, 144] width 468 height 179
click at [416, 359] on icon "button" at bounding box center [420, 360] width 8 height 8
click at [443, 360] on icon "button" at bounding box center [445, 360] width 8 height 8
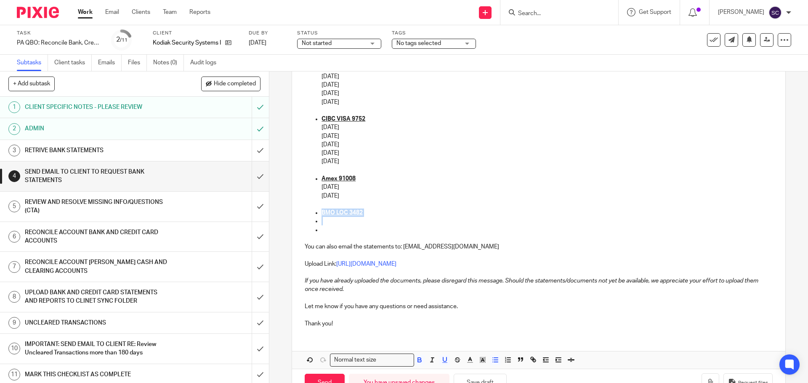
click at [364, 213] on p "BMO LOC 3482" at bounding box center [547, 213] width 451 height 8
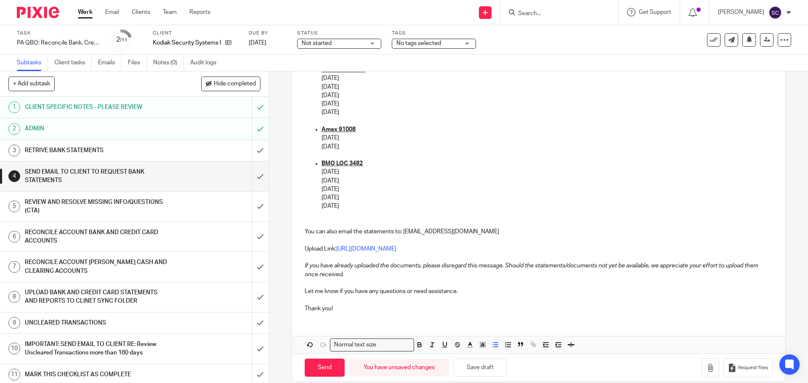
scroll to position [343, 0]
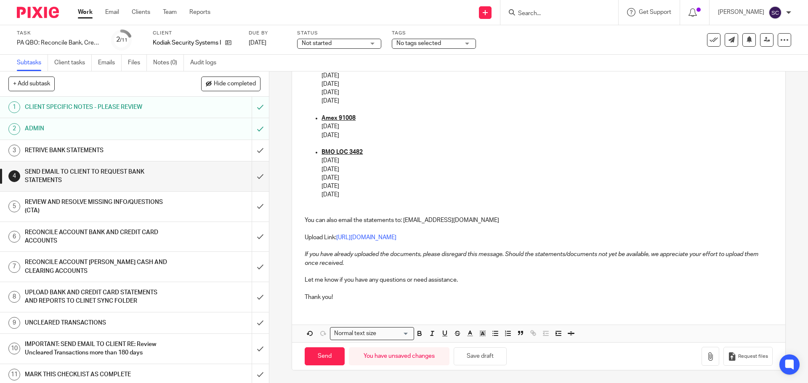
click at [334, 295] on p "Thank you!" at bounding box center [539, 297] width 468 height 8
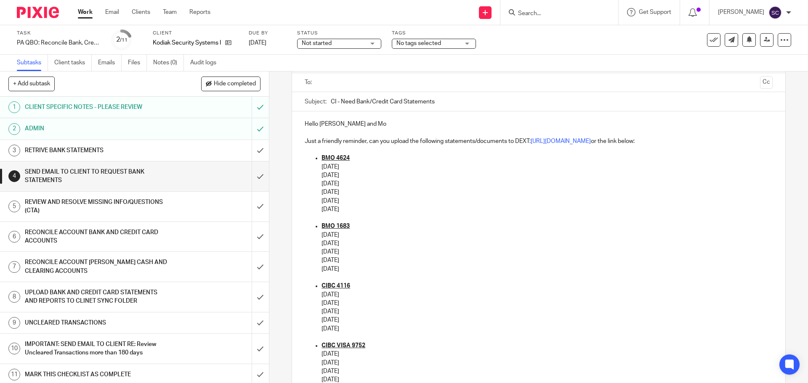
scroll to position [0, 0]
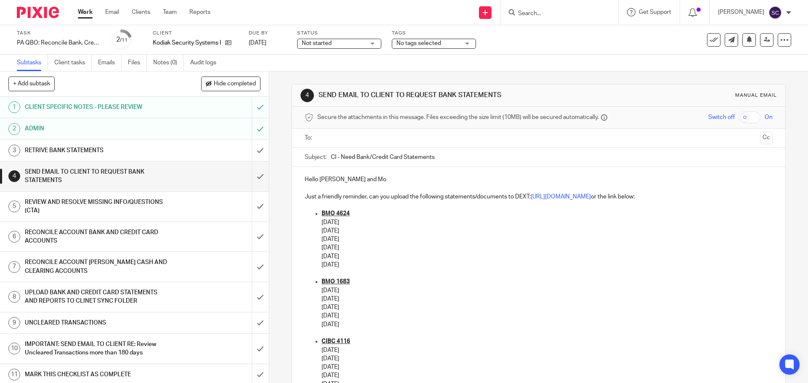
drag, startPoint x: 329, startPoint y: 159, endPoint x: 334, endPoint y: 159, distance: 5.1
click at [334, 159] on input "CI - Need Bank/Credit Card Statements" at bounding box center [552, 157] width 442 height 19
click at [440, 159] on input "KSS - Need Bank/Credit Card Statements" at bounding box center [552, 157] width 442 height 19
type input "KSS - Need Bank/Credit Card Statements - 08/20/2025"
click at [322, 136] on input "text" at bounding box center [538, 138] width 436 height 10
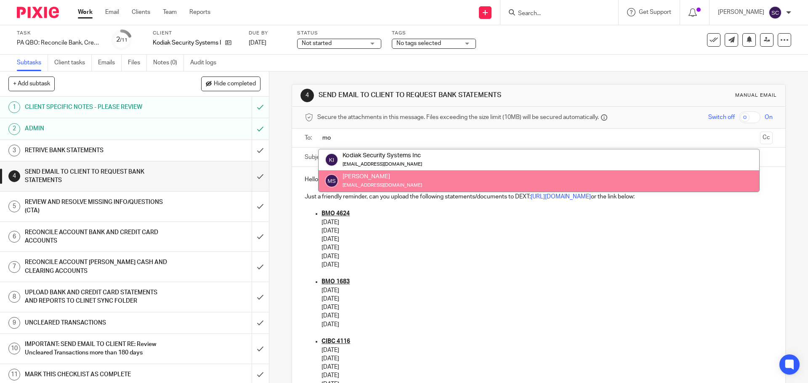
type input "mo"
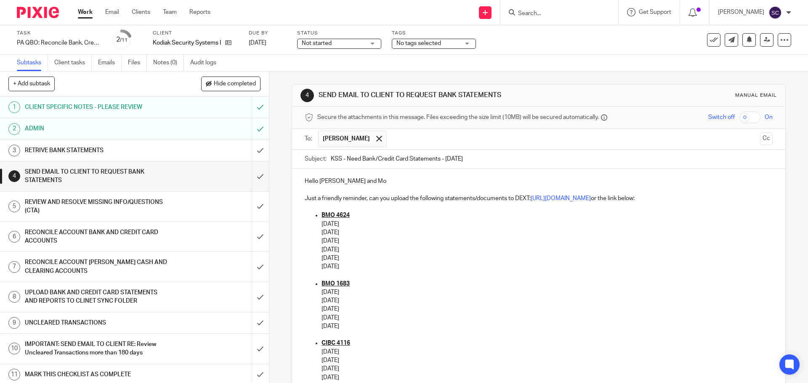
click at [391, 141] on input "text" at bounding box center [574, 139] width 366 height 16
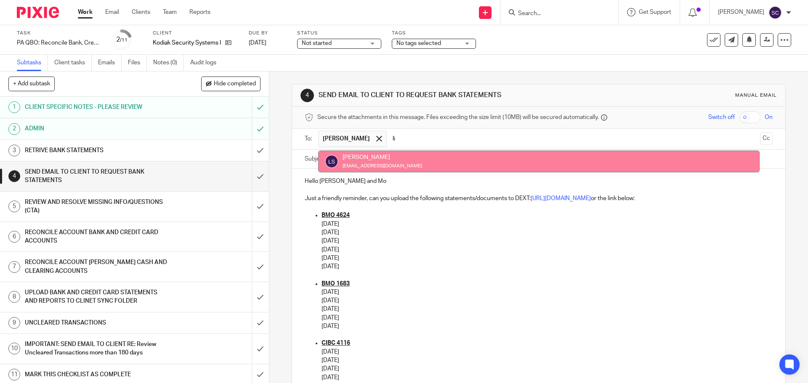
type input "li"
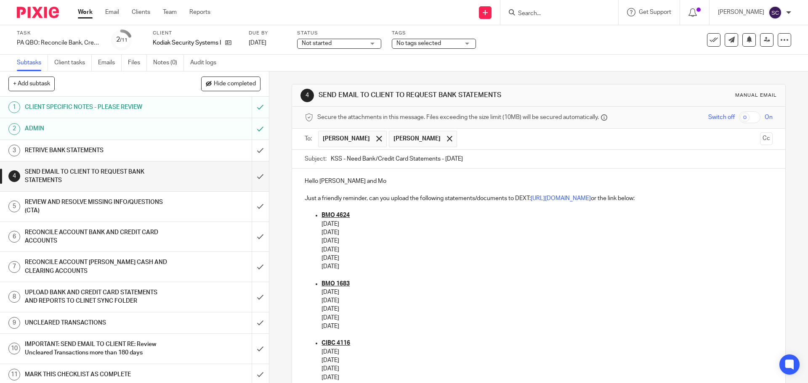
click at [760, 138] on button "Cc" at bounding box center [766, 139] width 13 height 13
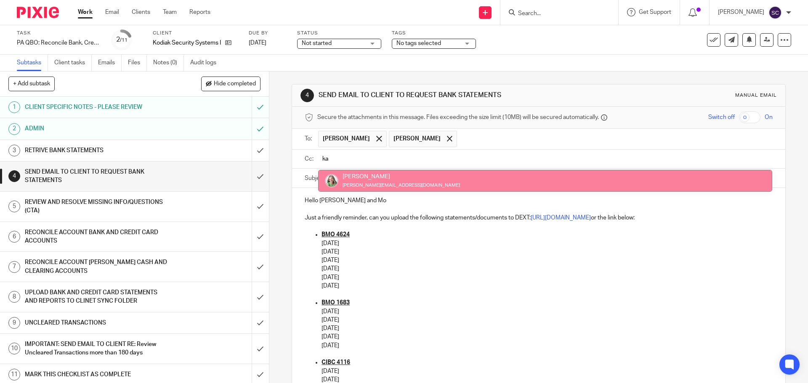
type input "ka"
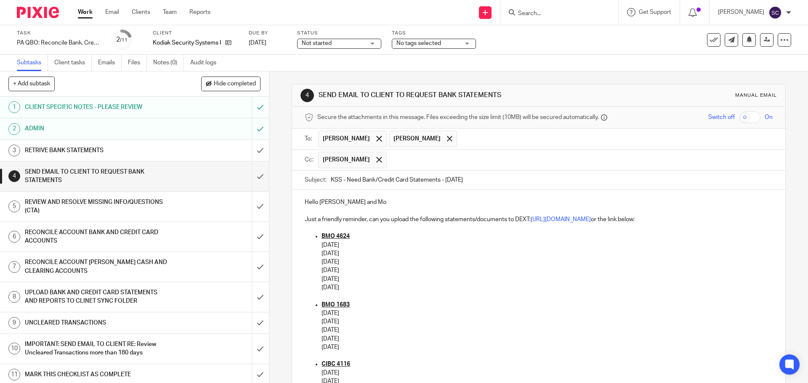
click at [366, 205] on p "Hello [PERSON_NAME] and Mo" at bounding box center [539, 202] width 468 height 8
click at [417, 279] on p "06/30/2025" at bounding box center [547, 279] width 451 height 8
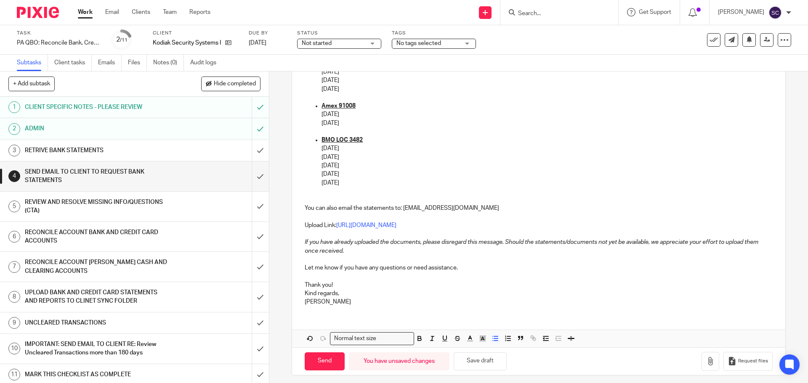
scroll to position [379, 0]
click at [321, 359] on input "Send" at bounding box center [325, 361] width 40 height 18
type input "Sent"
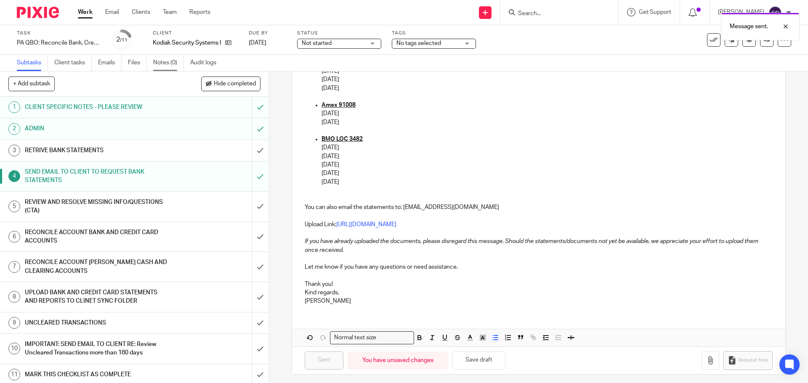
click at [162, 63] on link "Notes (0)" at bounding box center [168, 63] width 31 height 16
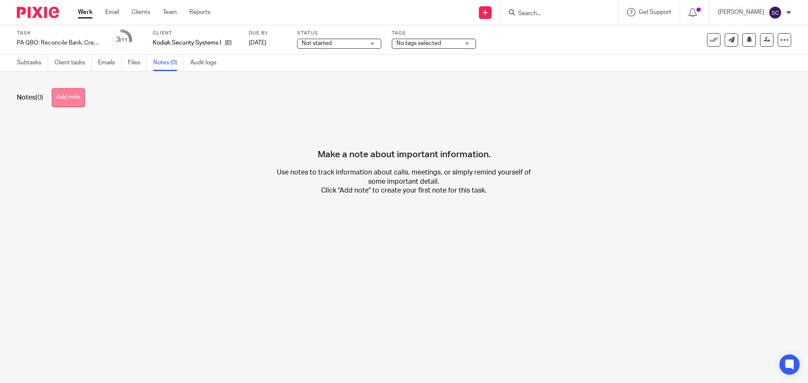
click at [72, 97] on button "Add note" at bounding box center [68, 97] width 33 height 19
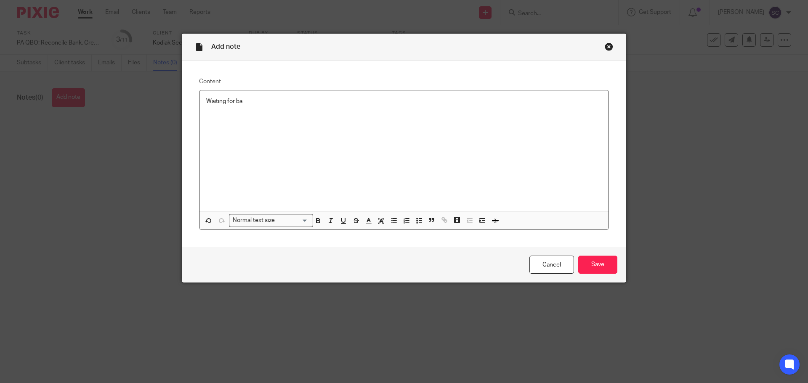
click at [250, 100] on p "Waiting for ba" at bounding box center [404, 101] width 396 height 8
click at [596, 261] on input "Save" at bounding box center [597, 265] width 39 height 18
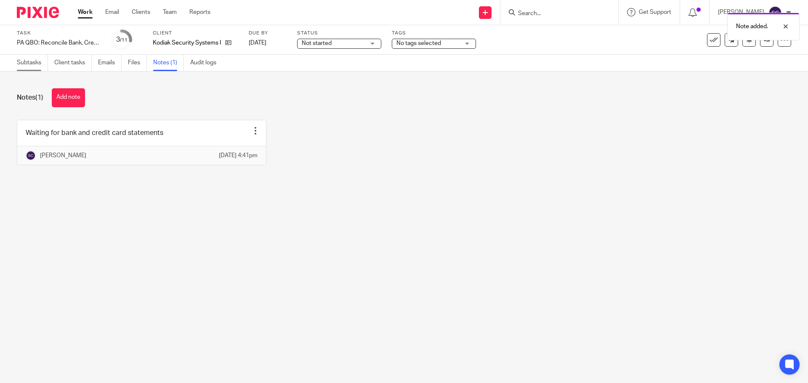
click at [21, 62] on link "Subtasks" at bounding box center [32, 63] width 31 height 16
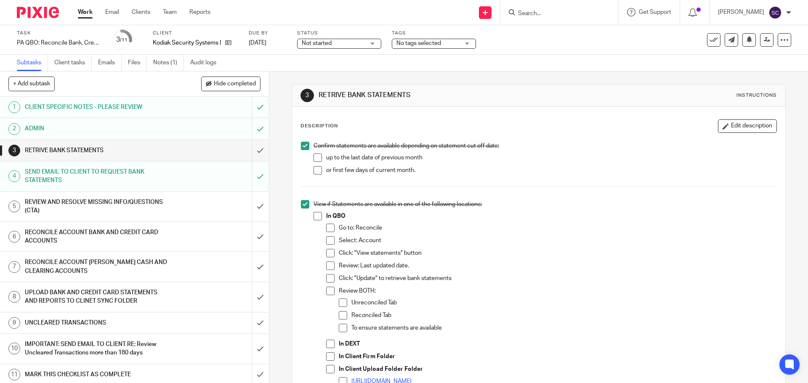
click at [375, 44] on div "Not started Not started" at bounding box center [339, 44] width 84 height 10
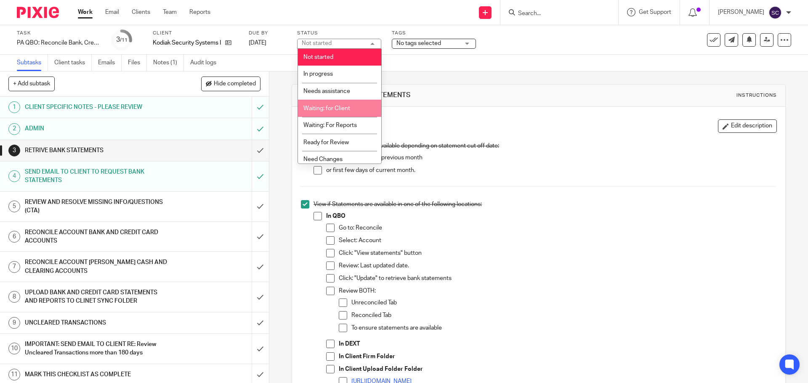
click at [318, 109] on span "Waiting: for Client" at bounding box center [326, 109] width 47 height 6
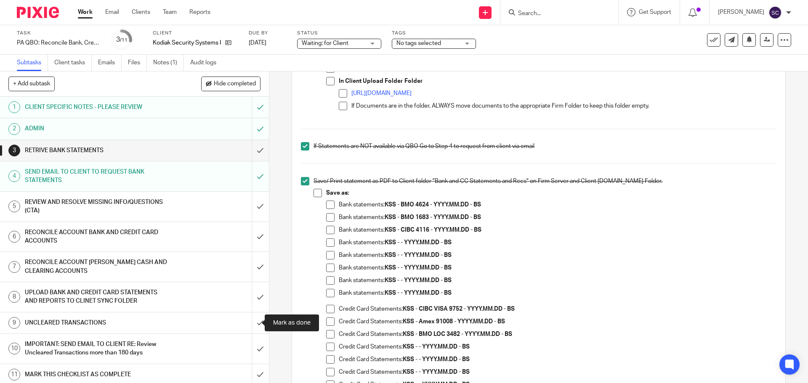
scroll to position [295, 0]
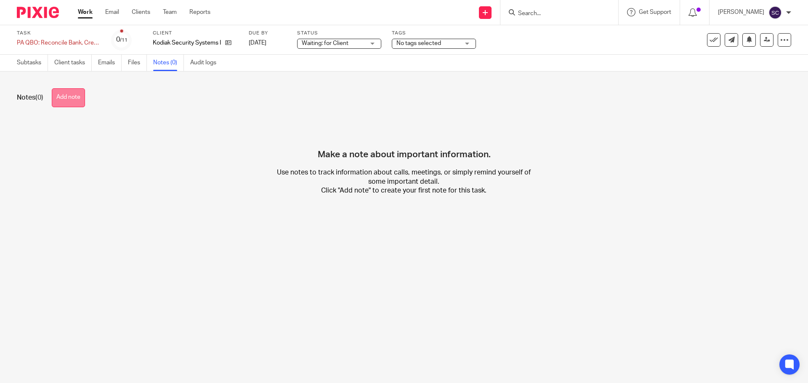
click at [72, 101] on button "Add note" at bounding box center [68, 97] width 33 height 19
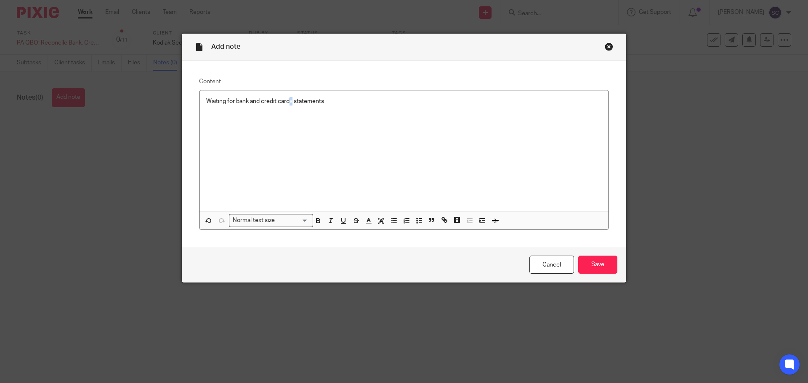
click at [287, 104] on p "Waiting for bank and credit cards statements" at bounding box center [404, 101] width 396 height 8
drag, startPoint x: 321, startPoint y: 101, endPoint x: 198, endPoint y: 100, distance: 123.3
click at [200, 100] on div "Waiting for bank and credit card statements" at bounding box center [404, 150] width 409 height 121
copy p "Waiting for bank and credit card statements"
click at [580, 261] on input "Save" at bounding box center [597, 265] width 39 height 18
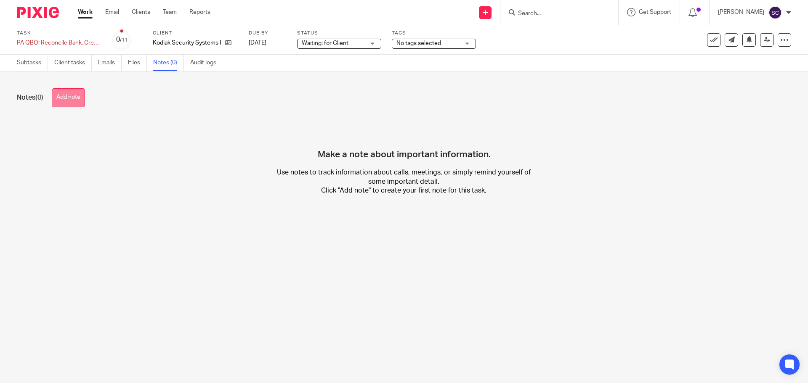
click at [71, 102] on button "Add note" at bounding box center [68, 97] width 33 height 19
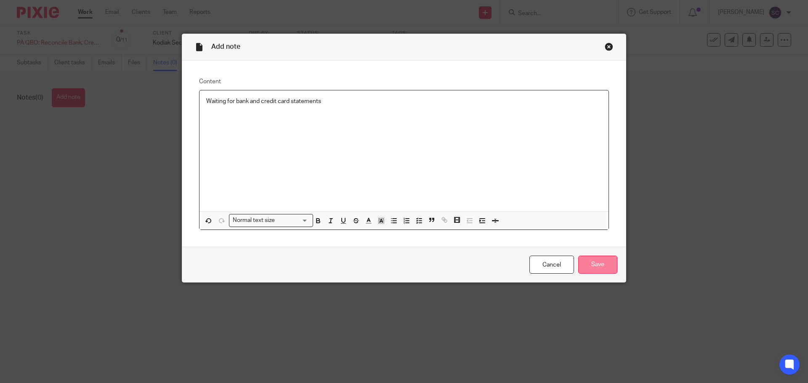
click at [597, 267] on input "Save" at bounding box center [597, 265] width 39 height 18
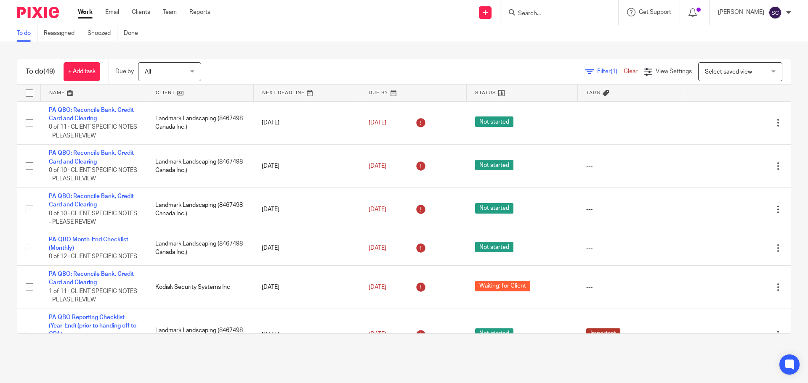
click at [538, 16] on input "Search" at bounding box center [555, 14] width 76 height 8
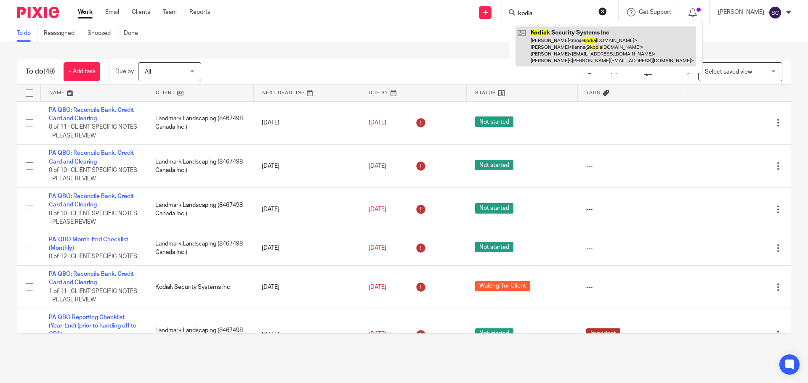
type input "kodia"
click at [553, 32] on link at bounding box center [606, 47] width 181 height 40
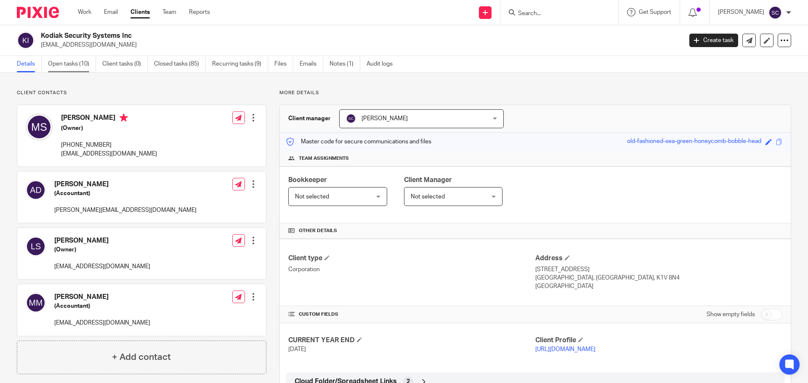
click at [62, 67] on link "Open tasks (10)" at bounding box center [72, 64] width 48 height 16
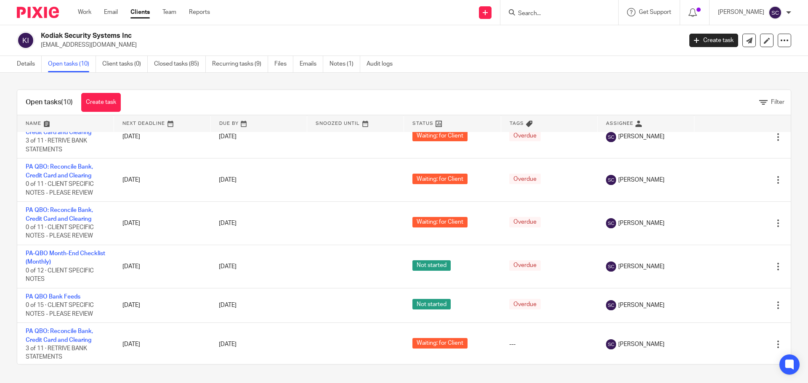
scroll to position [192, 0]
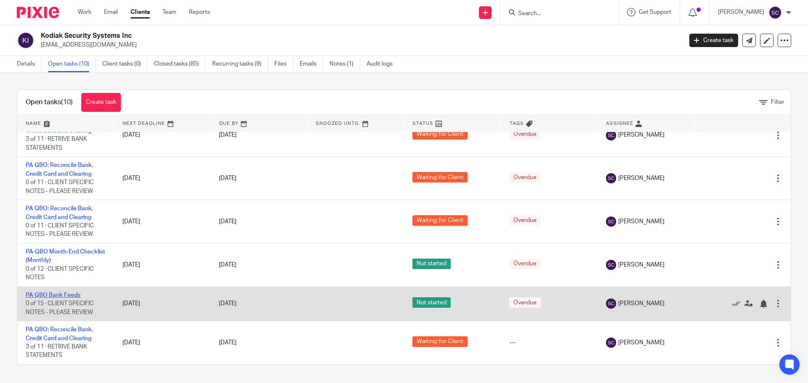
click at [48, 293] on link "PA QBO Bank Feeds" at bounding box center [53, 296] width 55 height 6
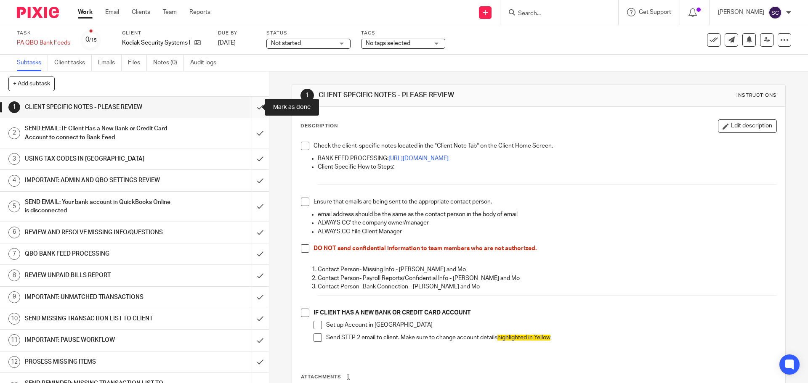
click at [250, 109] on input "submit" at bounding box center [134, 107] width 269 height 21
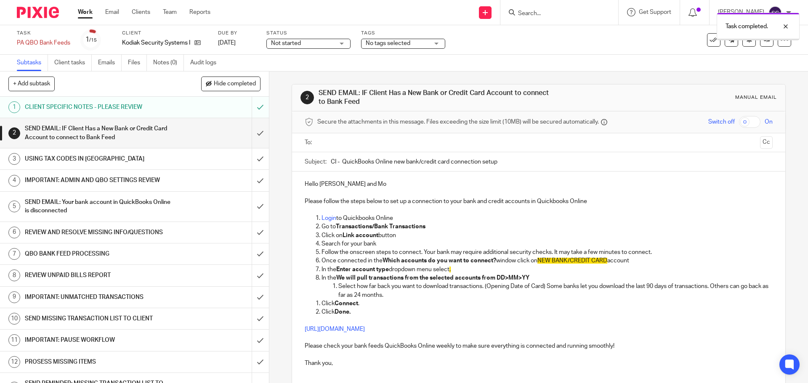
click at [341, 45] on div "Not started Not started" at bounding box center [308, 44] width 84 height 10
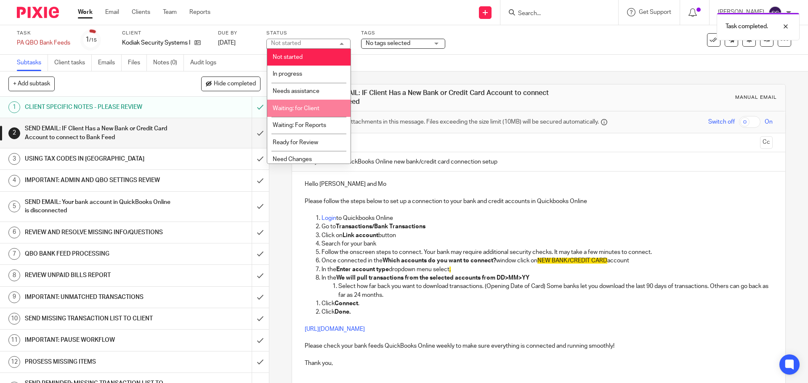
click at [288, 108] on span "Waiting: for Client" at bounding box center [296, 109] width 47 height 6
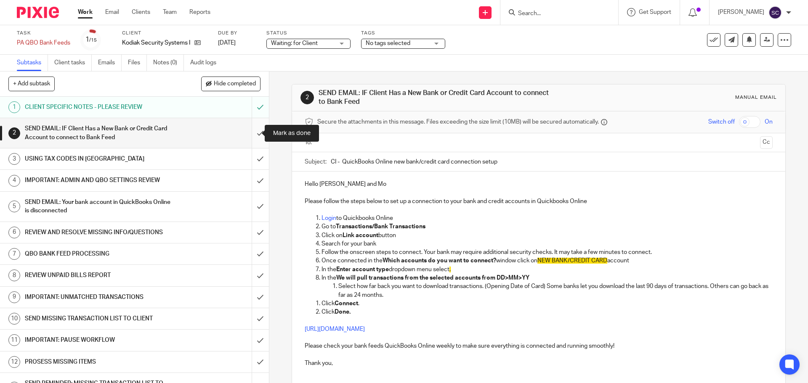
click at [250, 133] on input "submit" at bounding box center [134, 133] width 269 height 30
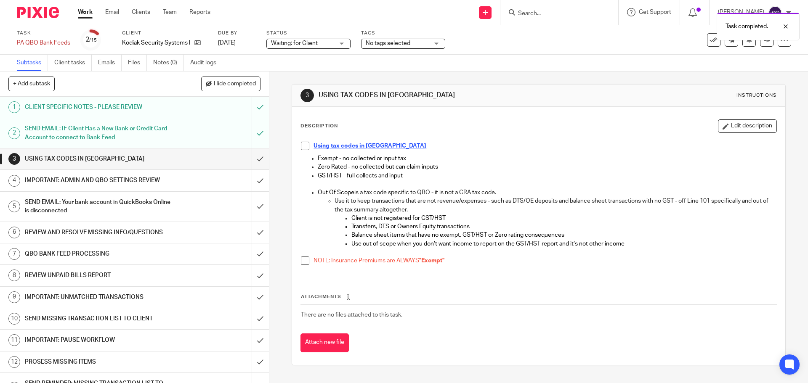
drag, startPoint x: 301, startPoint y: 146, endPoint x: 307, endPoint y: 199, distance: 53.3
click at [301, 146] on span at bounding box center [305, 146] width 8 height 8
click at [303, 262] on span at bounding box center [305, 261] width 8 height 8
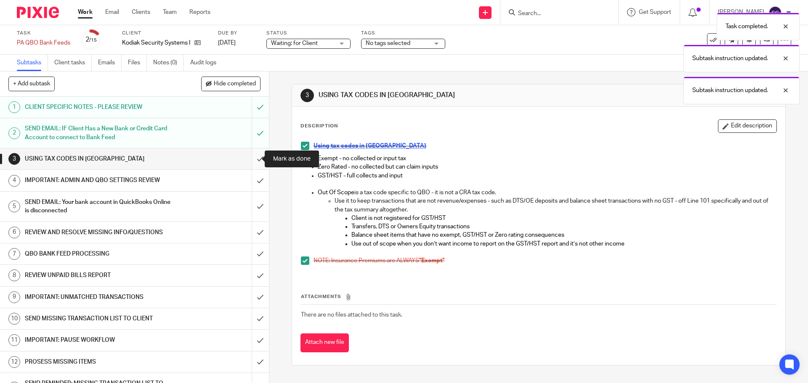
click at [252, 160] on input "submit" at bounding box center [134, 159] width 269 height 21
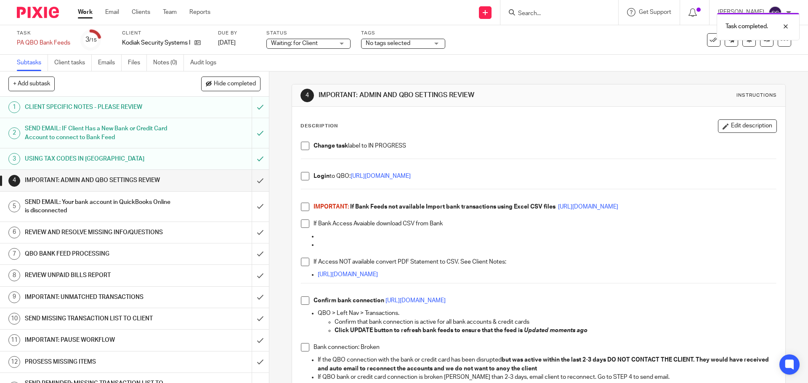
click at [301, 146] on span at bounding box center [305, 146] width 8 height 8
drag, startPoint x: 304, startPoint y: 178, endPoint x: 306, endPoint y: 200, distance: 22.3
click at [304, 178] on span at bounding box center [305, 176] width 8 height 8
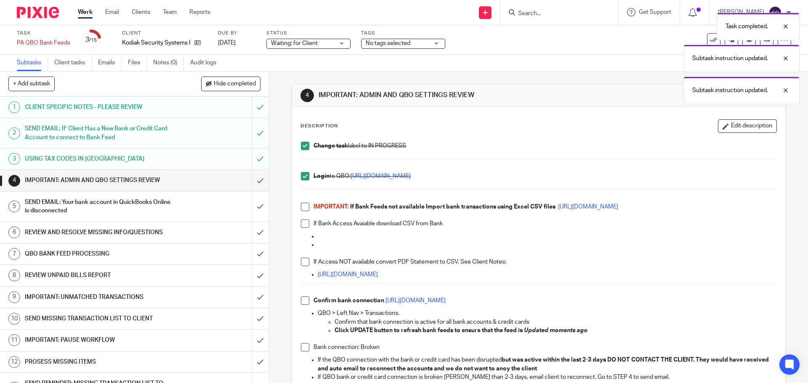
drag, startPoint x: 304, startPoint y: 206, endPoint x: 304, endPoint y: 214, distance: 8.0
click at [304, 207] on span at bounding box center [305, 207] width 8 height 8
click at [303, 225] on span at bounding box center [305, 224] width 8 height 8
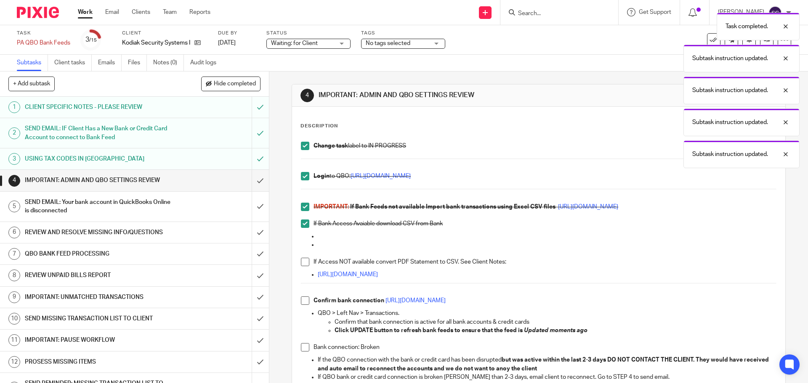
click at [301, 261] on span at bounding box center [305, 262] width 8 height 8
click at [302, 302] on span at bounding box center [305, 301] width 8 height 8
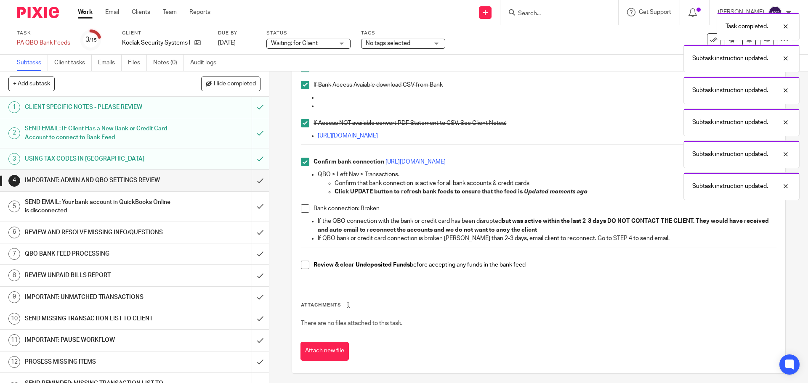
scroll to position [142, 0]
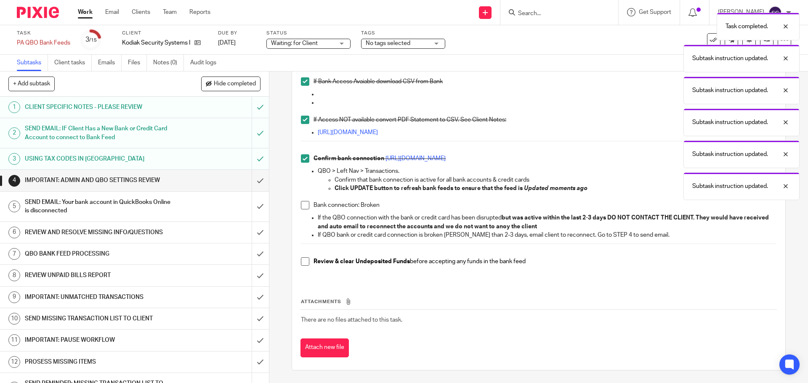
click at [302, 205] on span at bounding box center [305, 205] width 8 height 8
click at [301, 260] on span at bounding box center [305, 262] width 8 height 8
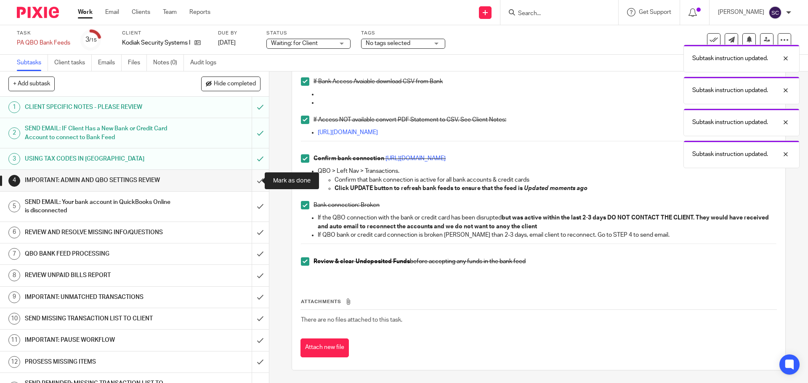
click at [249, 177] on input "submit" at bounding box center [134, 180] width 269 height 21
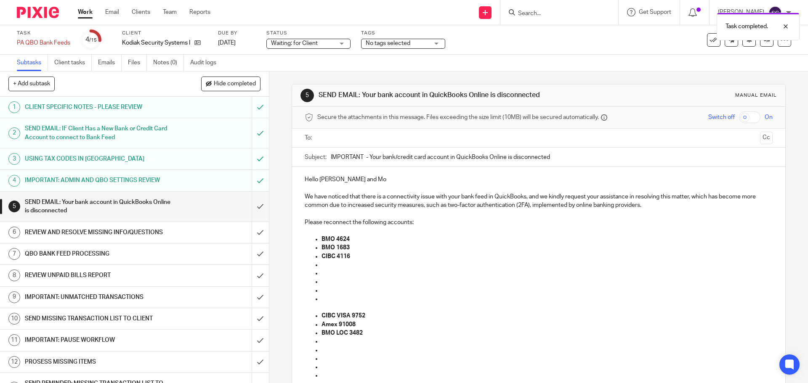
click at [320, 140] on input "text" at bounding box center [538, 138] width 436 height 10
click at [395, 141] on input "text" at bounding box center [574, 139] width 366 height 16
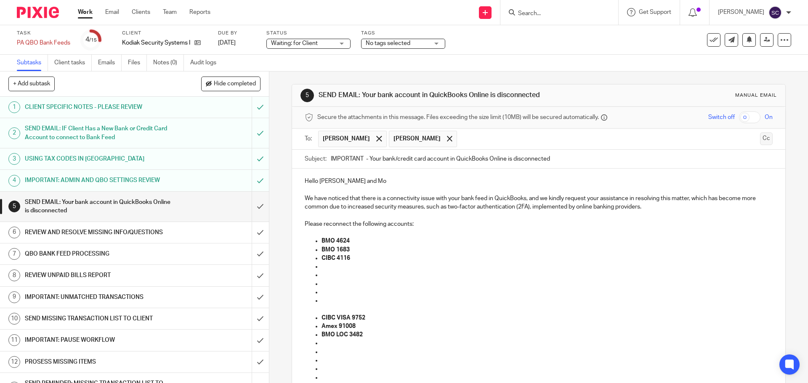
click at [760, 138] on button "Cc" at bounding box center [766, 139] width 13 height 13
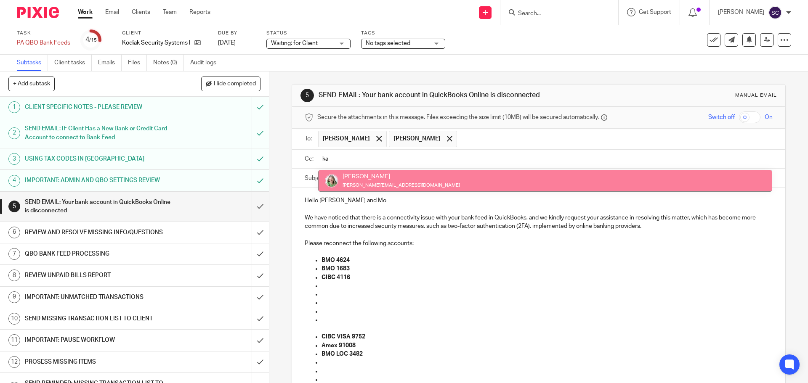
type input "ka"
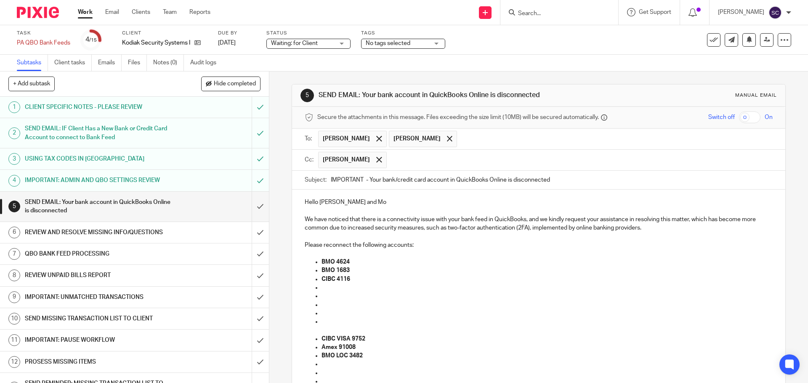
drag, startPoint x: 359, startPoint y: 180, endPoint x: 354, endPoint y: 194, distance: 14.8
click at [365, 205] on p "Hello Lianna and Mo" at bounding box center [539, 202] width 468 height 8
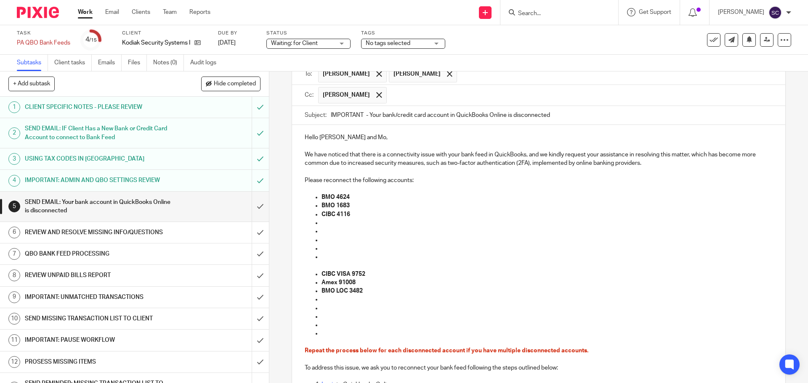
scroll to position [126, 0]
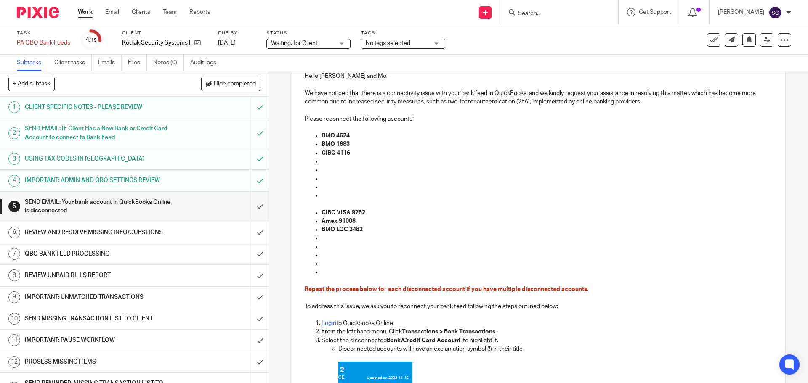
click at [353, 146] on p "BMO 1683" at bounding box center [547, 144] width 451 height 8
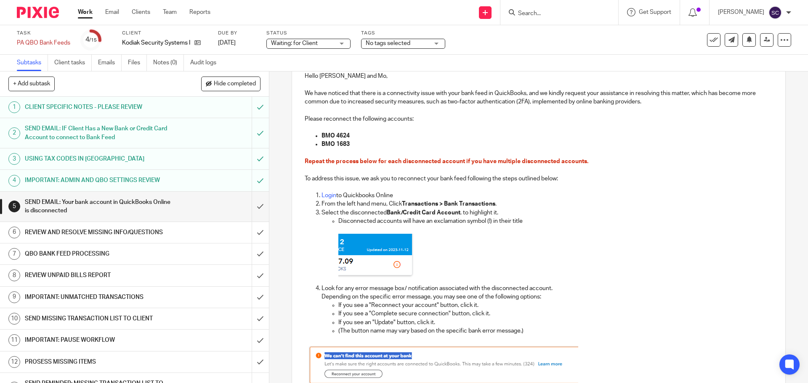
click at [676, 236] on p at bounding box center [555, 259] width 434 height 50
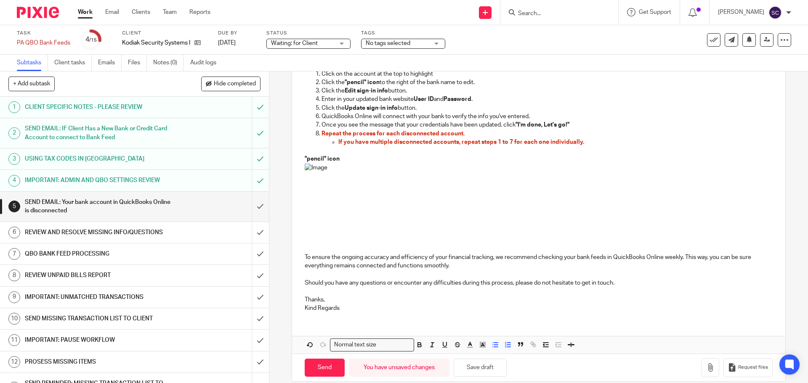
scroll to position [530, 0]
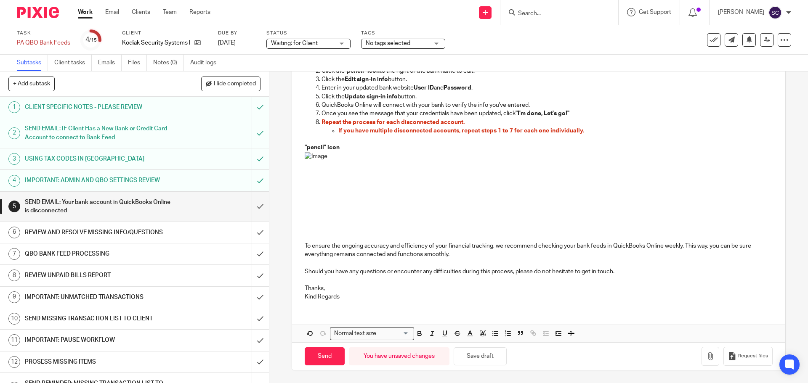
click at [345, 297] on p "Thanks, Kind Regards" at bounding box center [539, 293] width 468 height 17
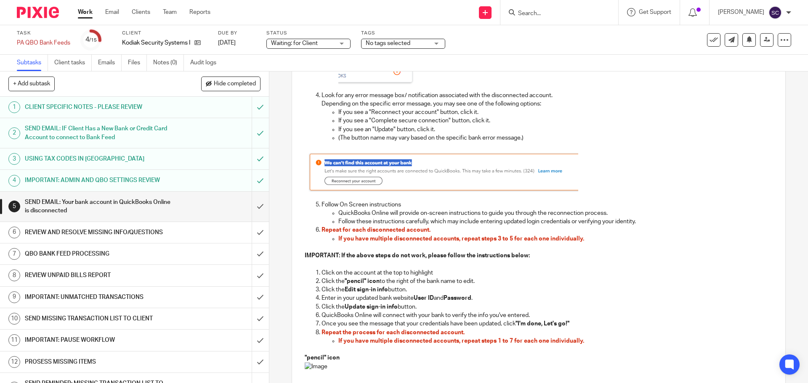
scroll to position [25, 0]
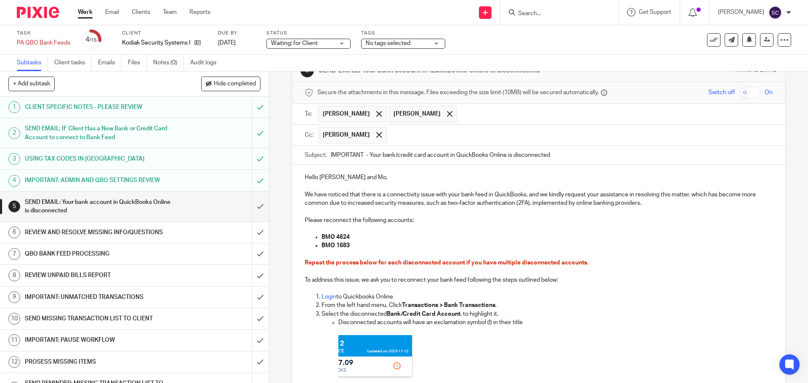
click at [361, 156] on input "IMPORTANT - Your bank/credit card account in QuickBooks Online is disconnected" at bounding box center [552, 155] width 442 height 19
click at [585, 153] on input "IMPORTANT - KSS - Your bank/credit card account in QuickBooks Online is disconn…" at bounding box center [552, 155] width 442 height 19
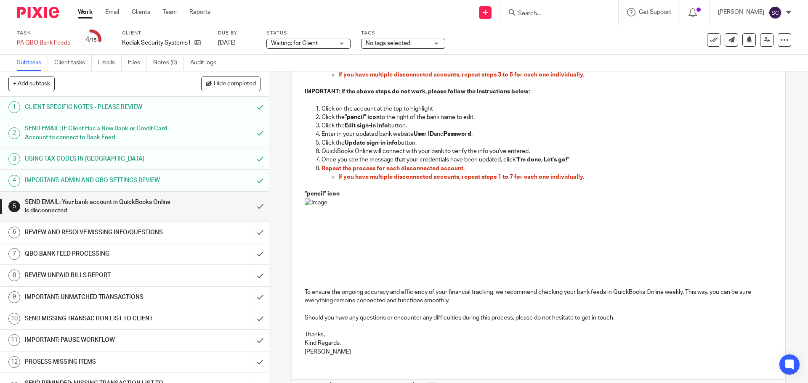
scroll to position [538, 0]
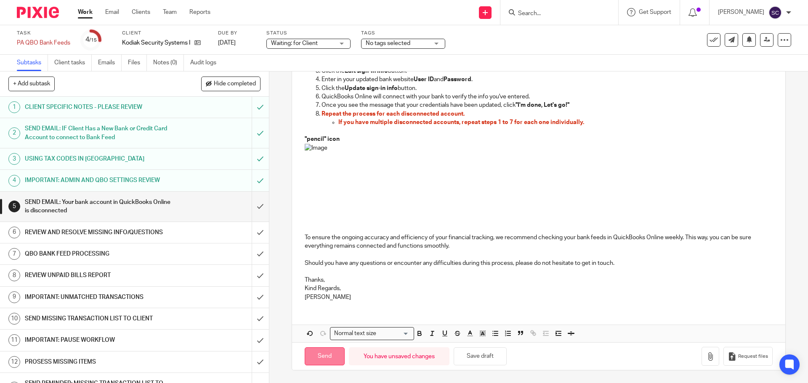
type input "IMPORTANT - KSS - Your bank/credit card account in QuickBooks Online is disconn…"
click at [329, 355] on input "Send" at bounding box center [325, 357] width 40 height 18
type input "Sent"
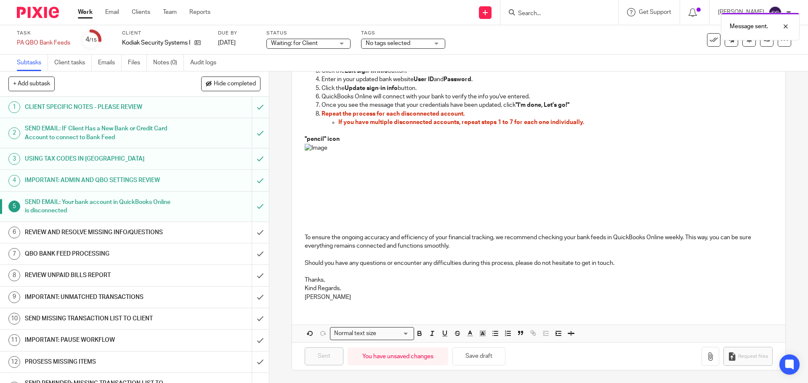
click at [85, 13] on link "Work" at bounding box center [85, 12] width 15 height 8
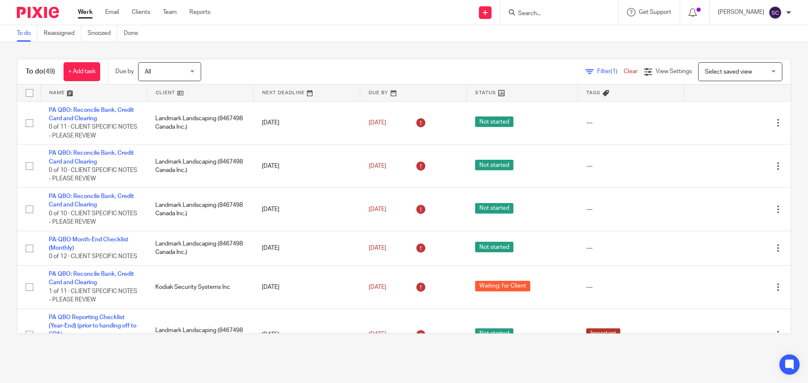
click at [539, 13] on input "Search" at bounding box center [555, 14] width 76 height 8
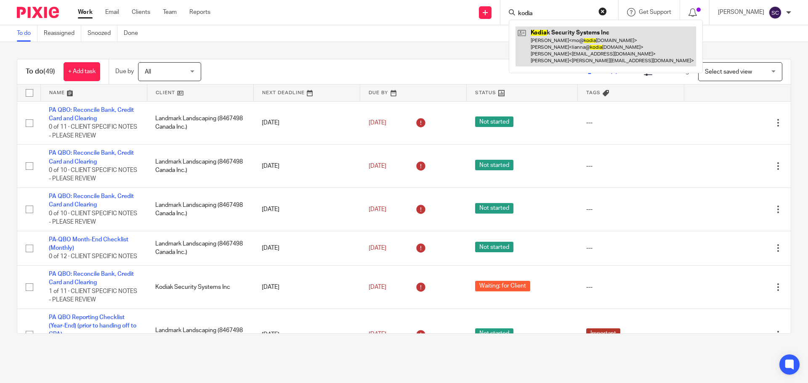
type input "kodia"
click at [574, 33] on link at bounding box center [606, 47] width 181 height 40
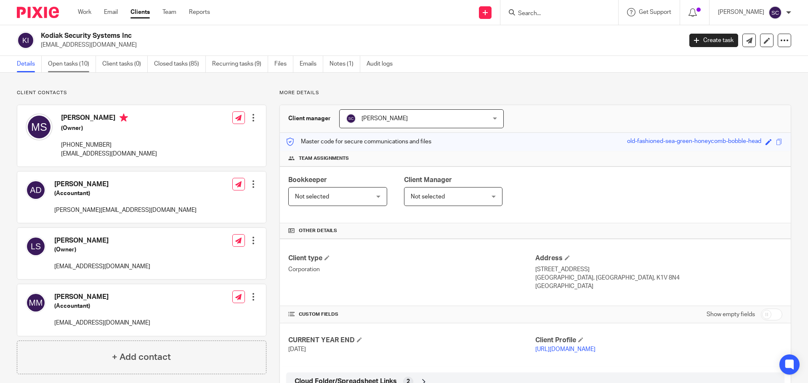
click at [61, 63] on link "Open tasks (10)" at bounding box center [72, 64] width 48 height 16
